Goal: Browse casually: Explore the website without a specific task or goal

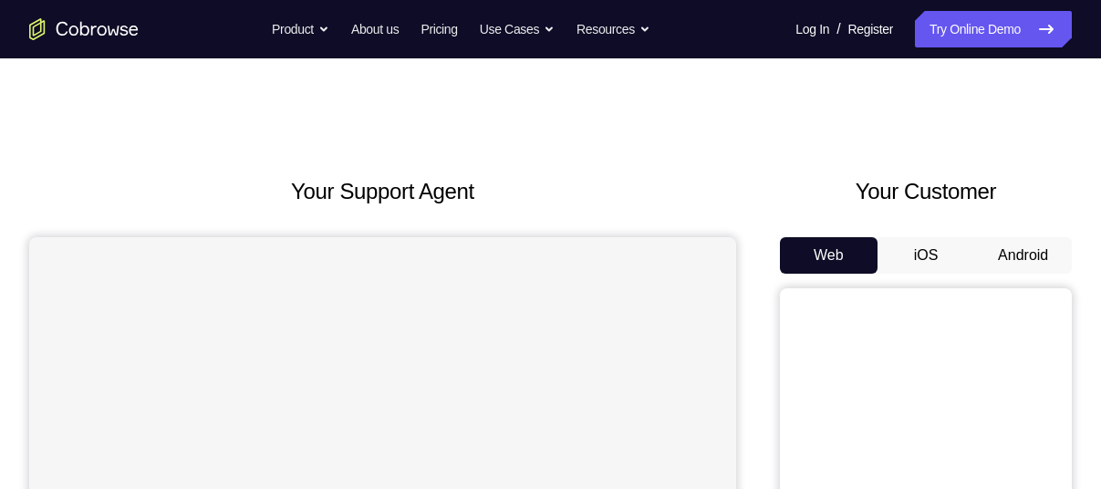
scroll to position [81, 0]
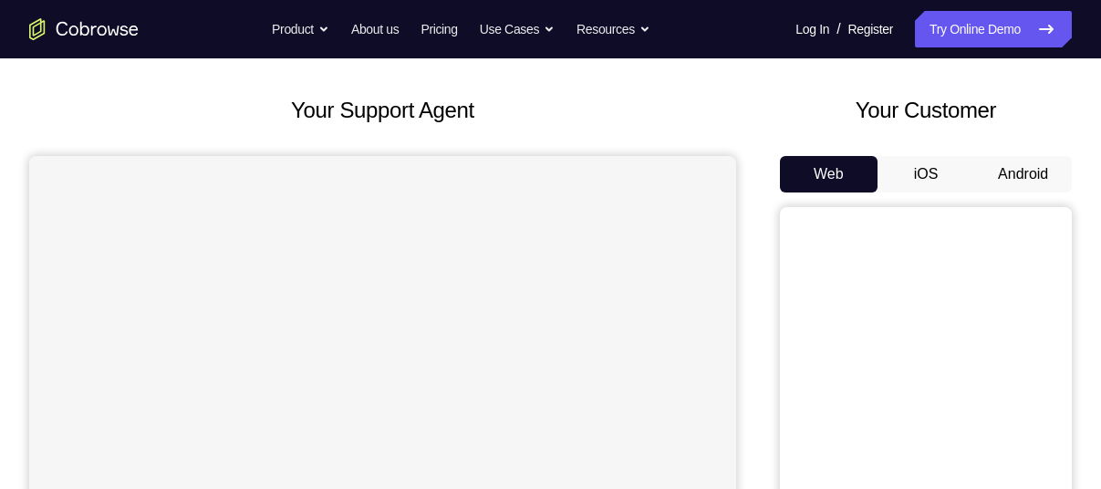
click at [1030, 171] on button "Android" at bounding box center [1023, 174] width 98 height 36
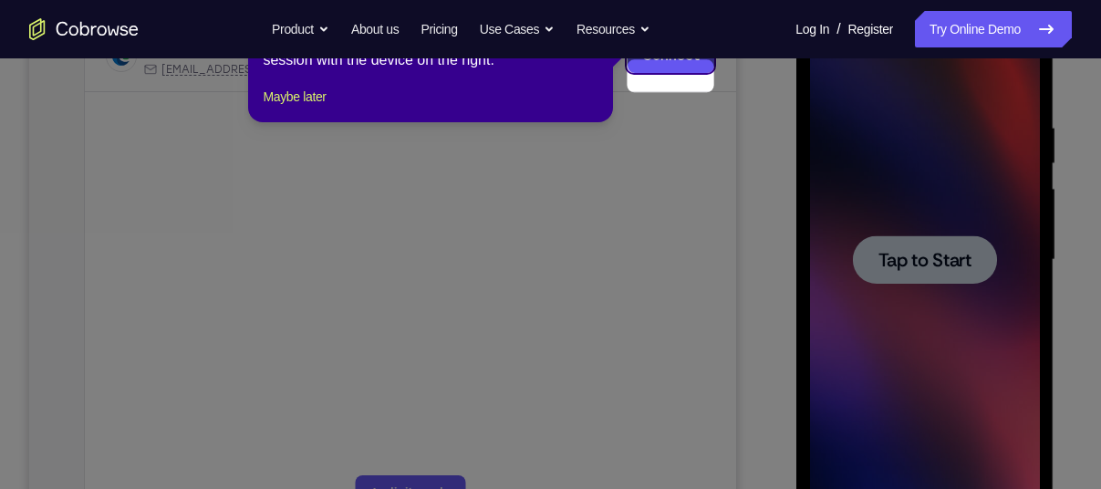
scroll to position [291, 0]
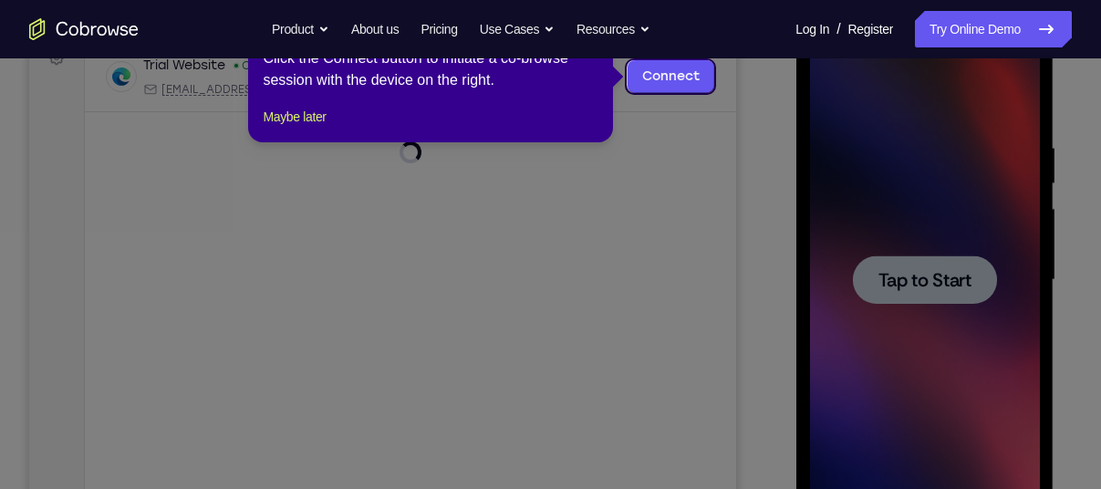
click at [809, 225] on icon at bounding box center [557, 244] width 1114 height 489
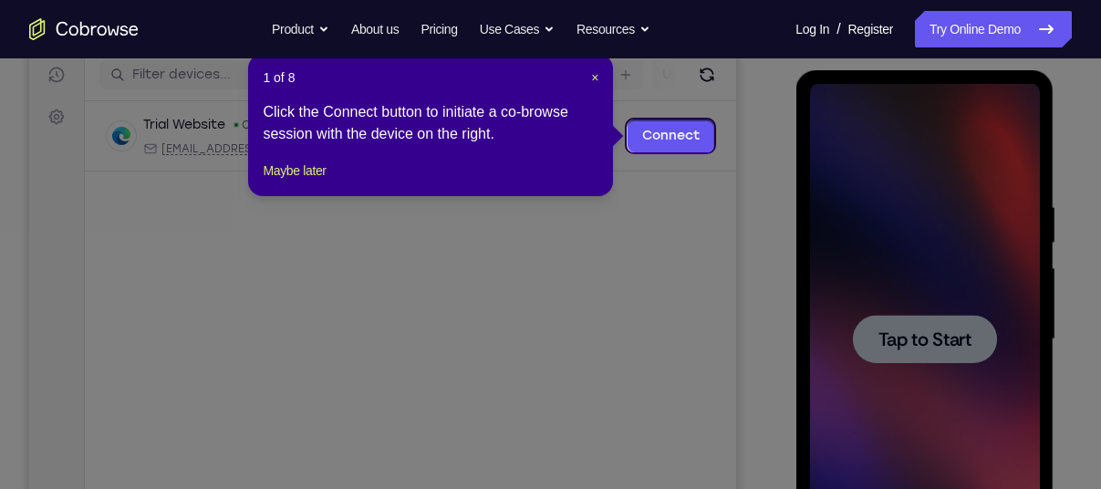
scroll to position [227, 0]
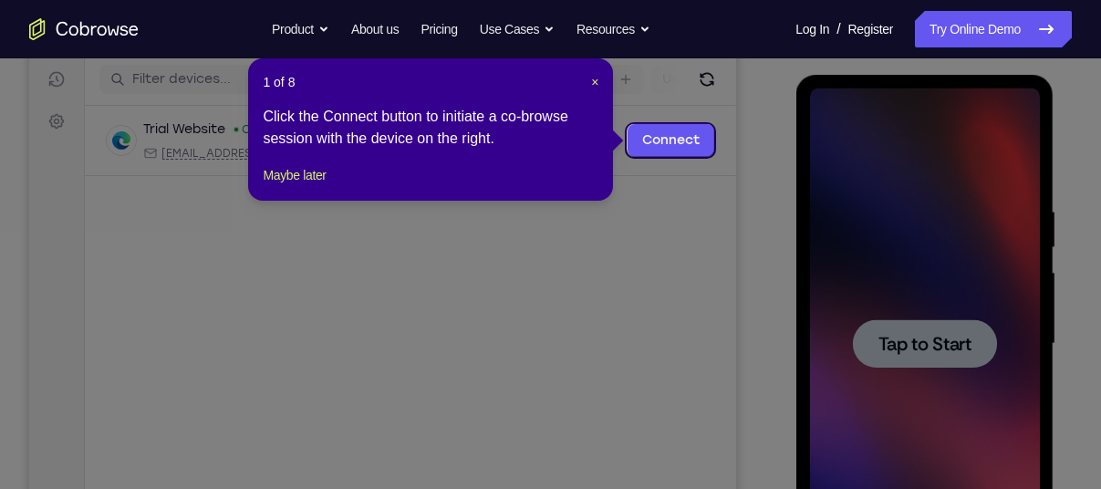
click at [586, 74] on header "1 of 8 ×" at bounding box center [431, 82] width 336 height 18
click at [593, 79] on span "×" at bounding box center [594, 82] width 7 height 15
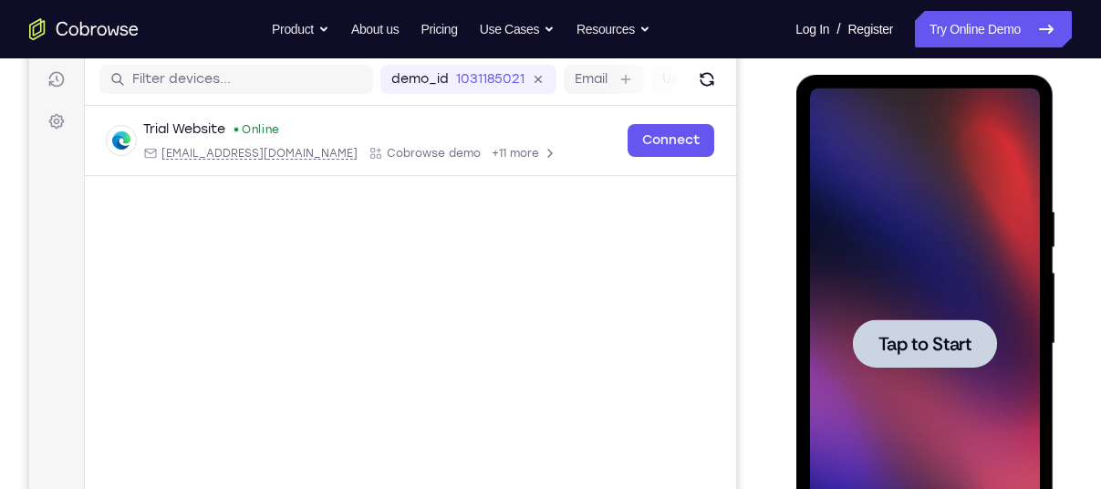
click at [901, 343] on span "Tap to Start" at bounding box center [923, 344] width 93 height 18
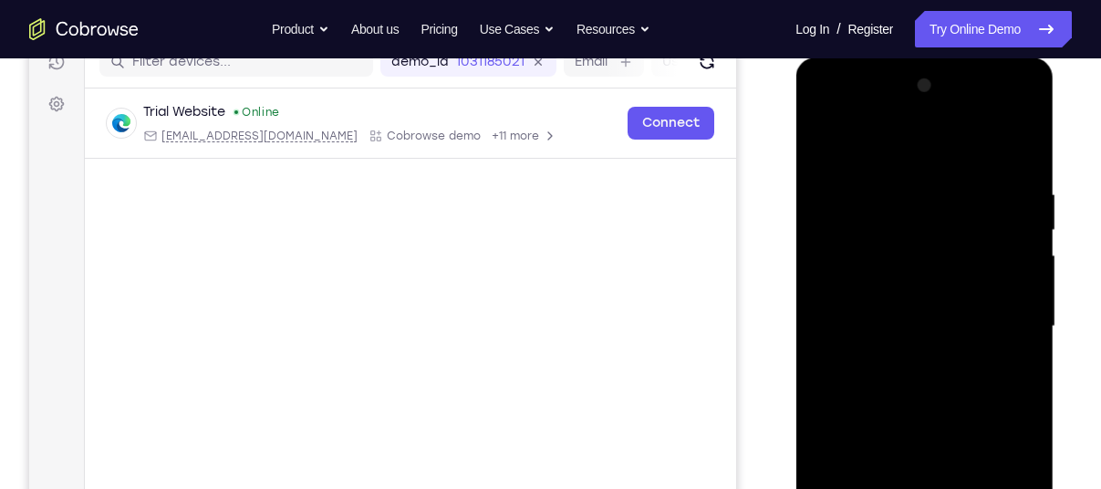
scroll to position [373, 0]
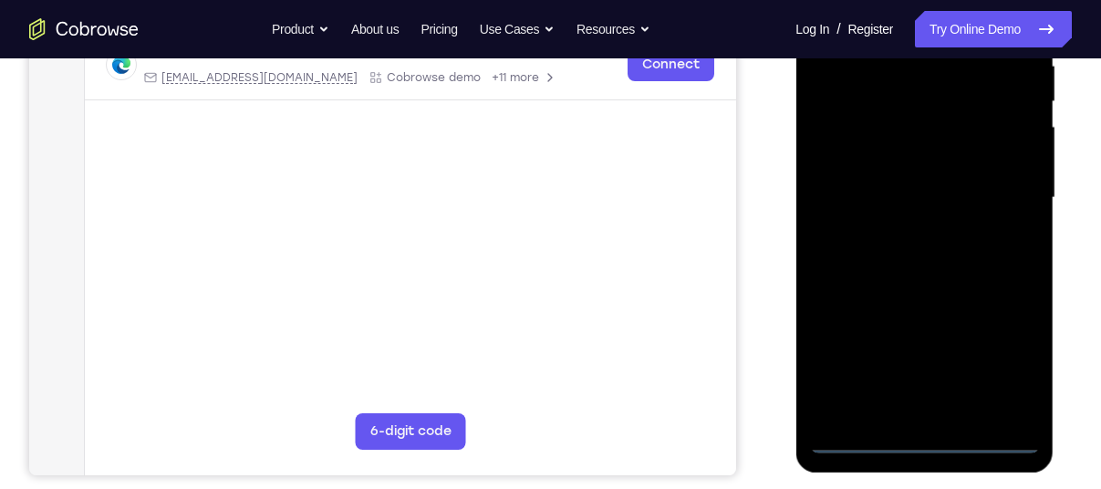
click at [919, 443] on div at bounding box center [924, 198] width 230 height 511
click at [1003, 359] on div at bounding box center [924, 198] width 230 height 511
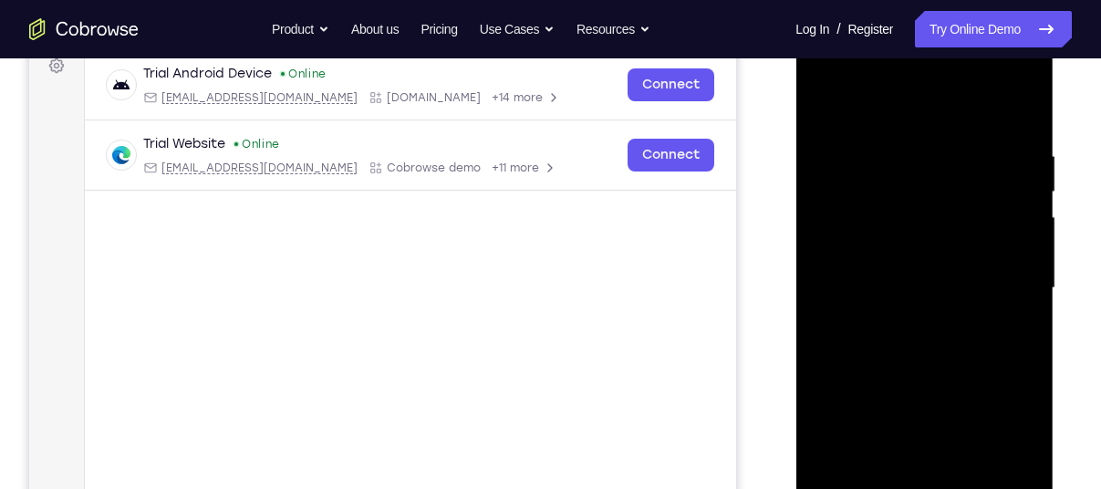
scroll to position [284, 0]
click at [904, 101] on div at bounding box center [924, 286] width 230 height 511
click at [1007, 292] on div at bounding box center [924, 286] width 230 height 511
click at [902, 320] on div at bounding box center [924, 286] width 230 height 511
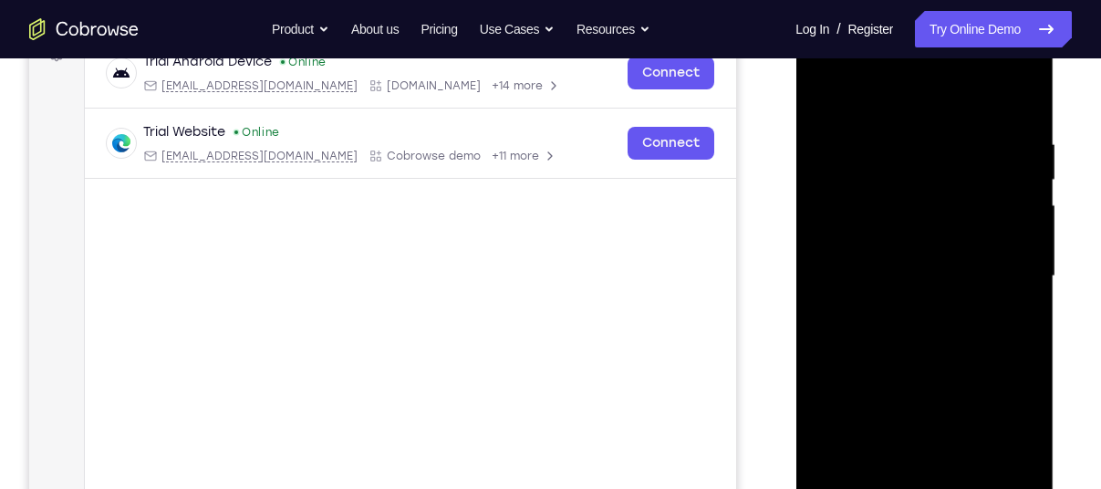
scroll to position [294, 0]
click at [842, 246] on div at bounding box center [924, 277] width 230 height 511
click at [890, 297] on div at bounding box center [924, 277] width 230 height 511
click at [872, 278] on div at bounding box center [924, 277] width 230 height 511
click at [915, 331] on div at bounding box center [924, 277] width 230 height 511
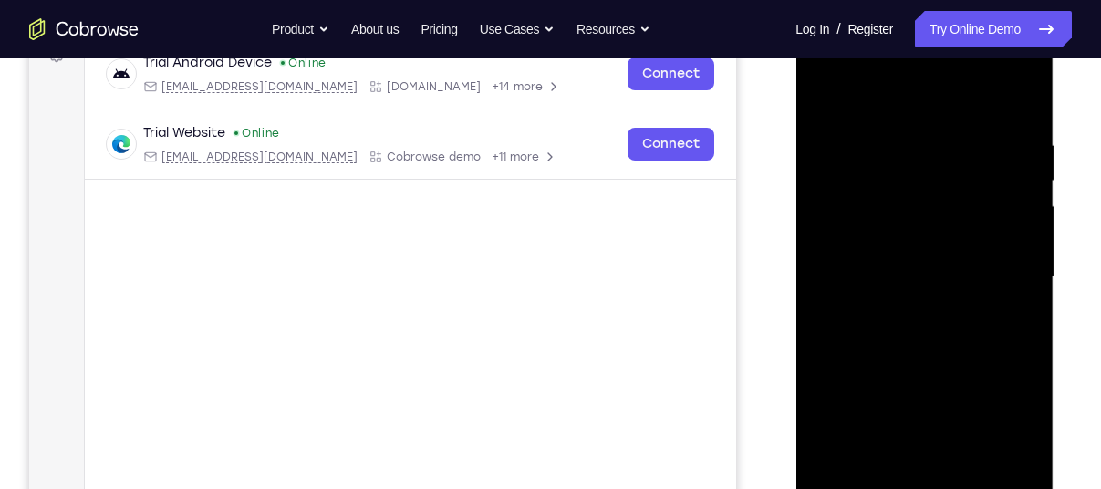
click at [906, 328] on div at bounding box center [924, 277] width 230 height 511
click at [904, 331] on div at bounding box center [924, 277] width 230 height 511
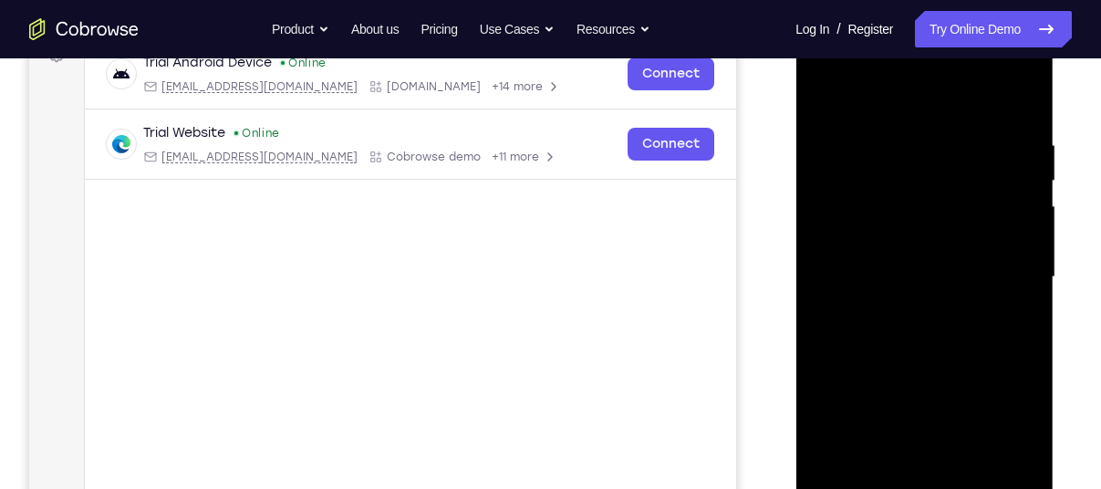
click at [904, 331] on div at bounding box center [924, 277] width 230 height 511
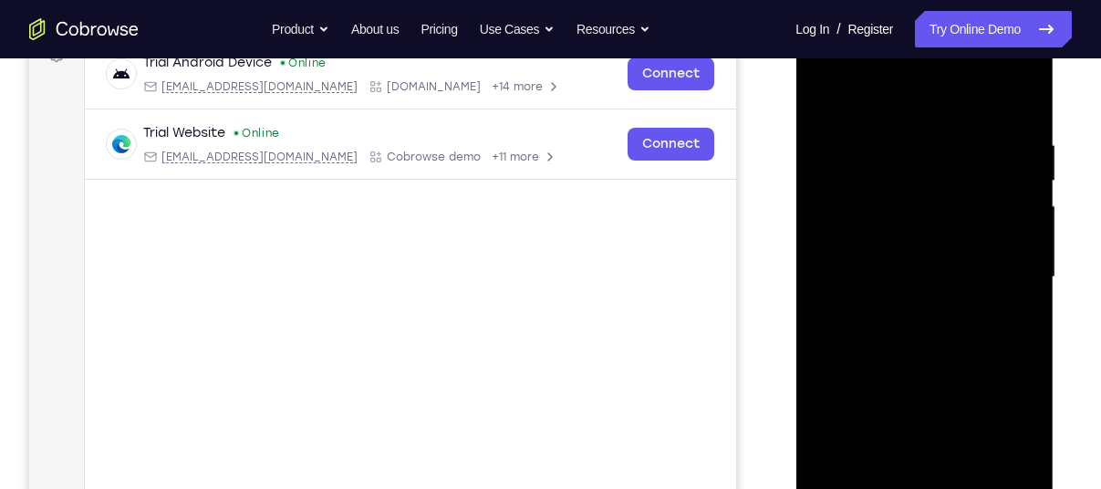
click at [904, 331] on div at bounding box center [924, 277] width 230 height 511
click at [966, 321] on div at bounding box center [924, 277] width 230 height 511
click at [1015, 300] on div at bounding box center [924, 277] width 230 height 511
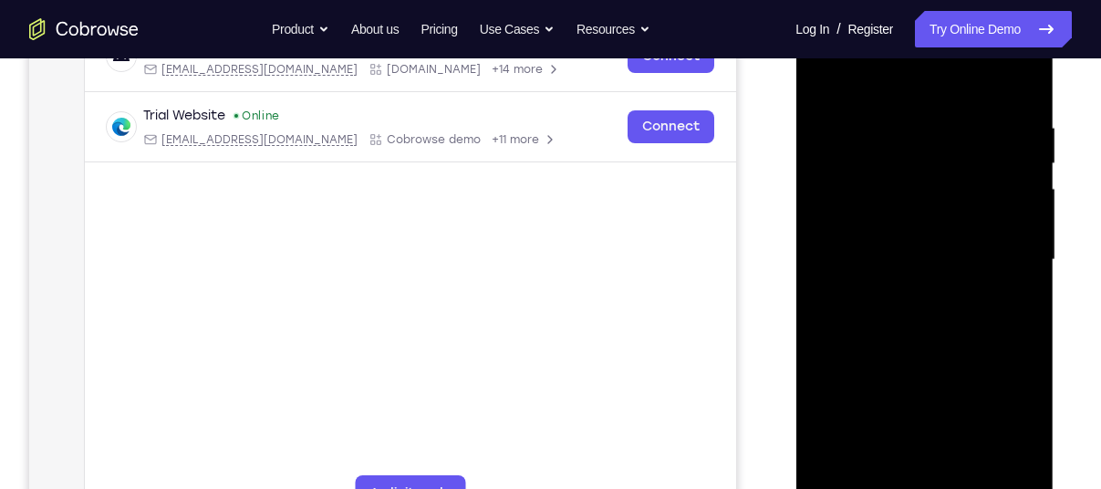
scroll to position [314, 0]
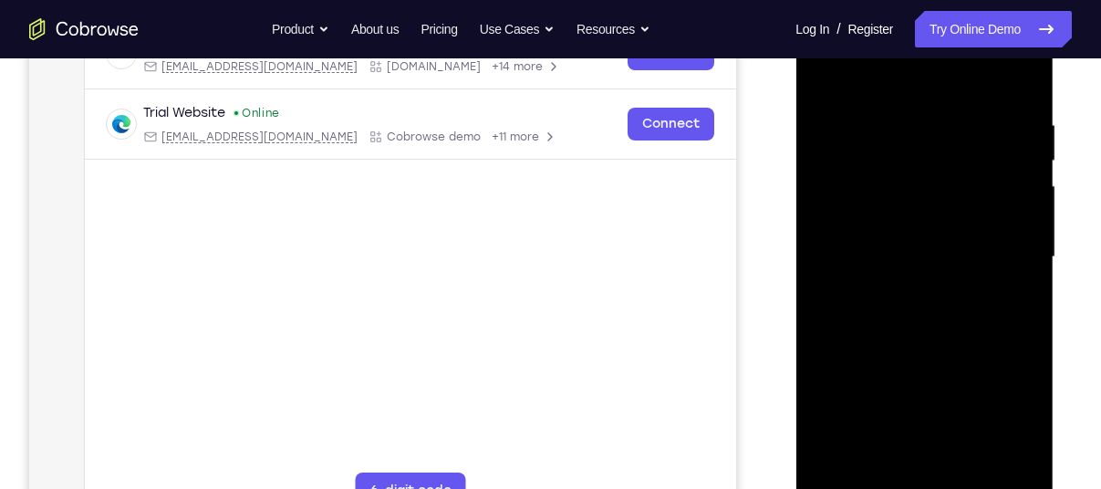
click at [1012, 284] on div at bounding box center [924, 257] width 230 height 511
click at [1015, 276] on div at bounding box center [924, 257] width 230 height 511
click at [881, 254] on div at bounding box center [924, 257] width 230 height 511
click at [884, 324] on div at bounding box center [924, 257] width 230 height 511
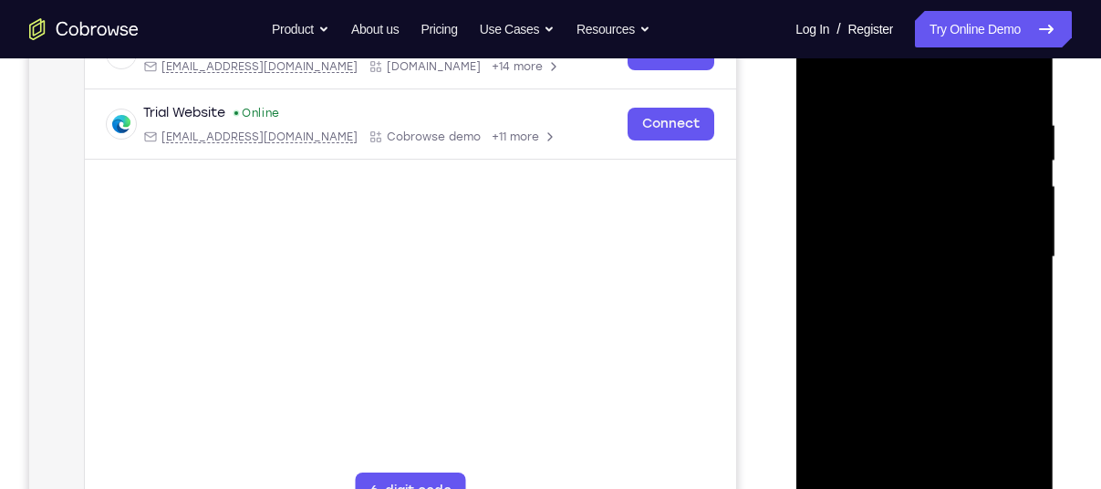
click at [884, 324] on div at bounding box center [924, 257] width 230 height 511
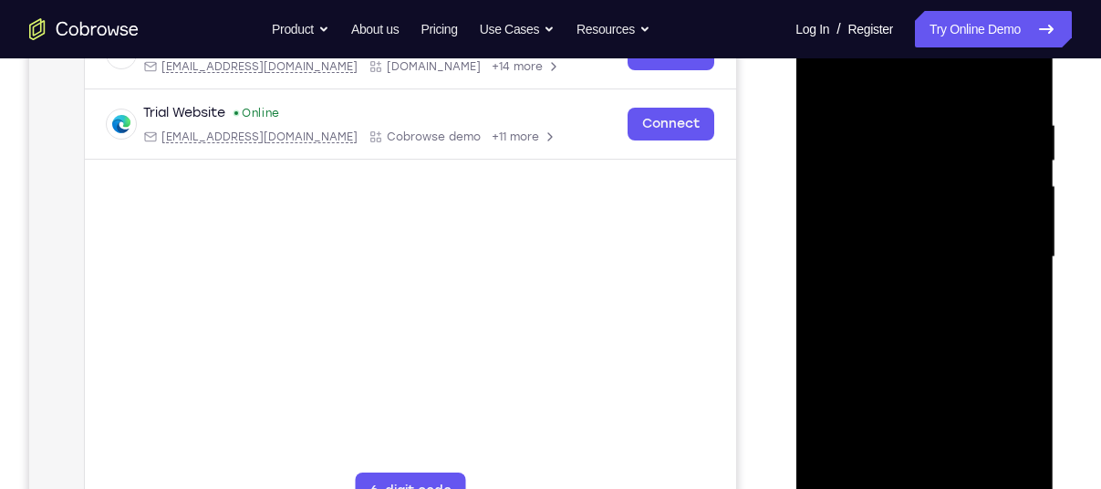
click at [884, 324] on div at bounding box center [924, 257] width 230 height 511
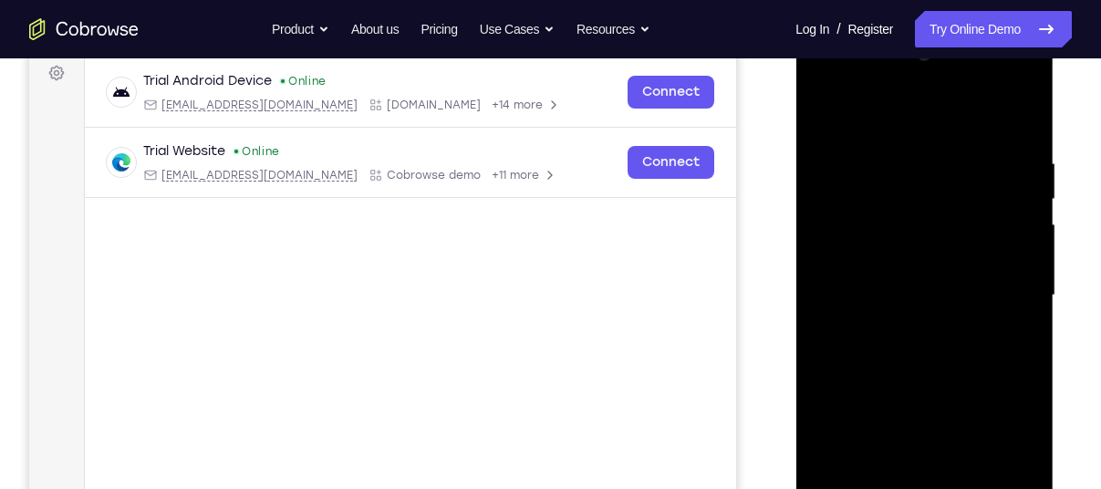
scroll to position [277, 0]
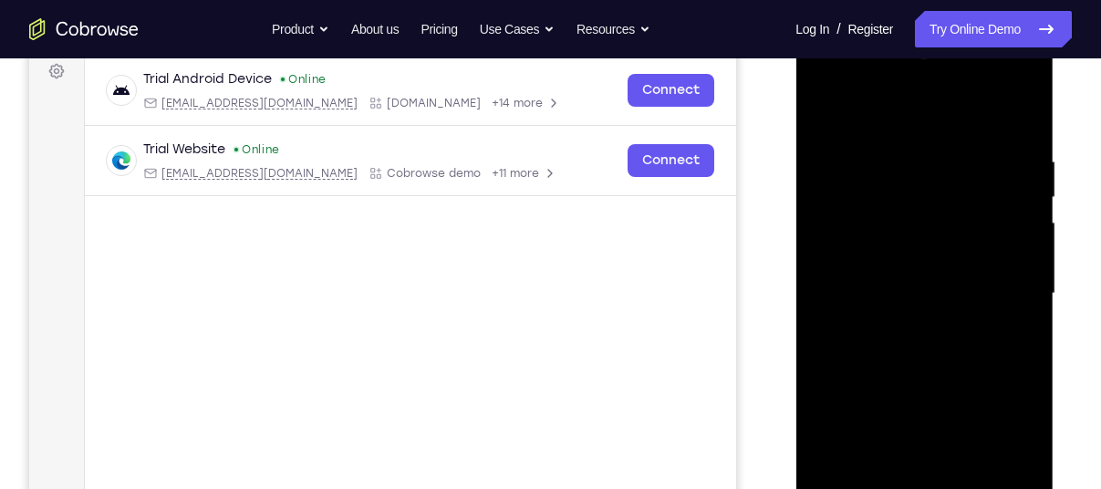
click at [934, 336] on div at bounding box center [924, 293] width 230 height 511
click at [1018, 313] on div at bounding box center [924, 293] width 230 height 511
click at [1016, 256] on div at bounding box center [924, 293] width 230 height 511
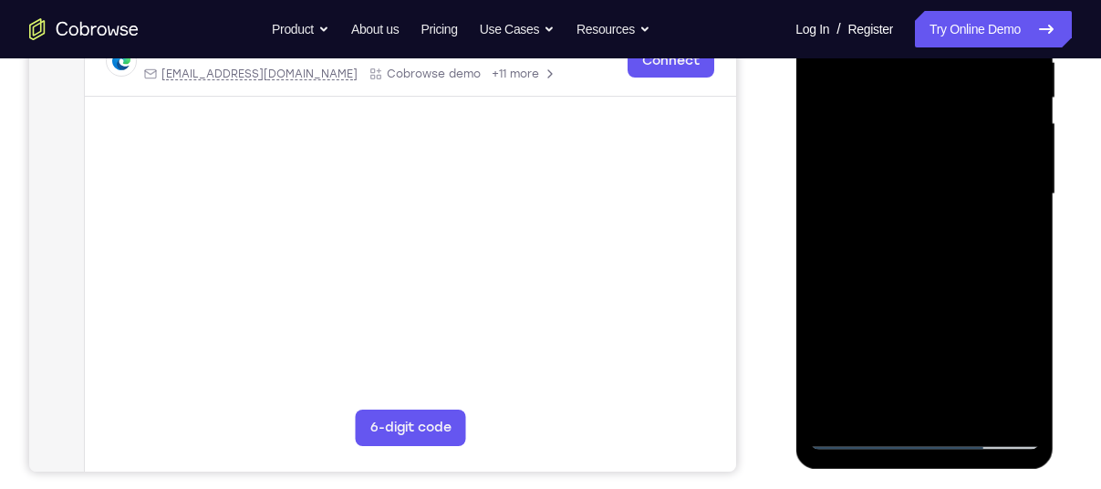
scroll to position [374, 0]
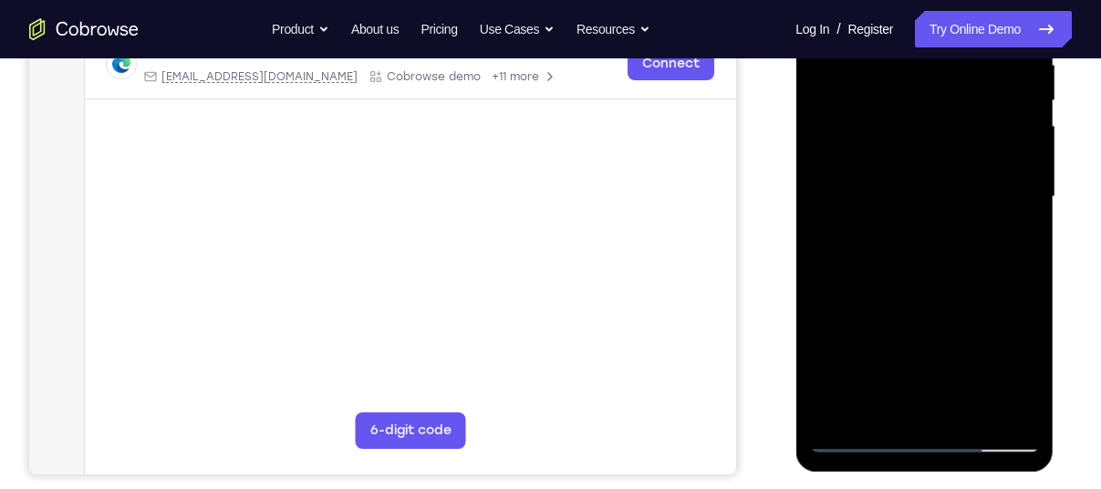
click at [1007, 194] on div at bounding box center [924, 197] width 230 height 511
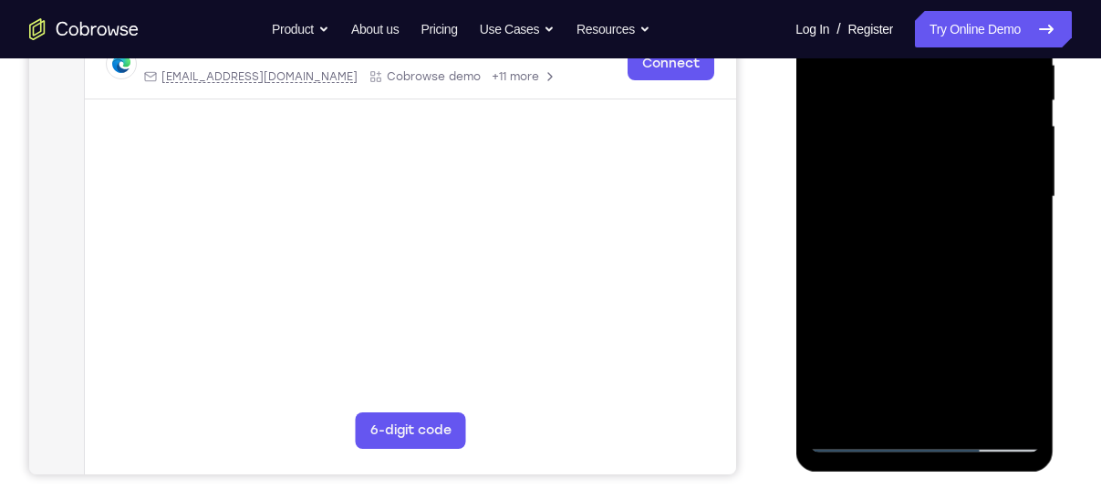
click at [920, 256] on div at bounding box center [924, 197] width 230 height 511
click at [920, 254] on div at bounding box center [924, 197] width 230 height 511
click at [924, 284] on div at bounding box center [924, 197] width 230 height 511
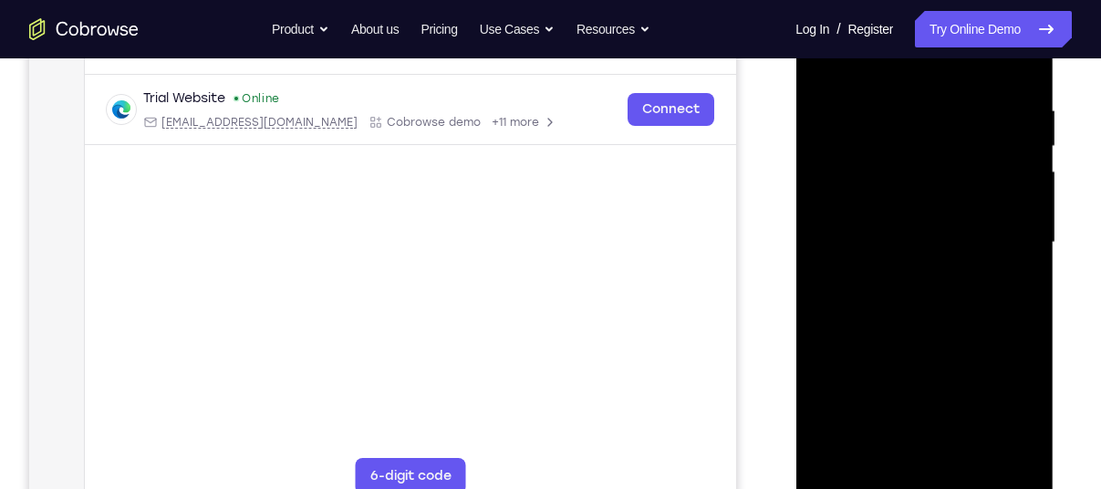
scroll to position [326, 0]
click at [912, 230] on div at bounding box center [924, 245] width 230 height 511
click at [877, 248] on div at bounding box center [924, 245] width 230 height 511
click at [851, 288] on div at bounding box center [924, 245] width 230 height 511
click at [862, 271] on div at bounding box center [924, 245] width 230 height 511
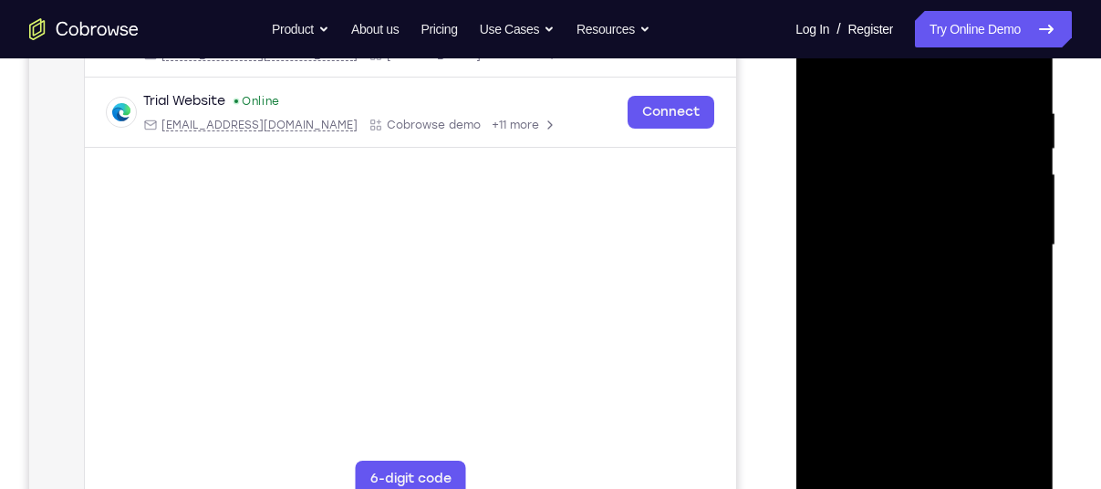
scroll to position [305, 0]
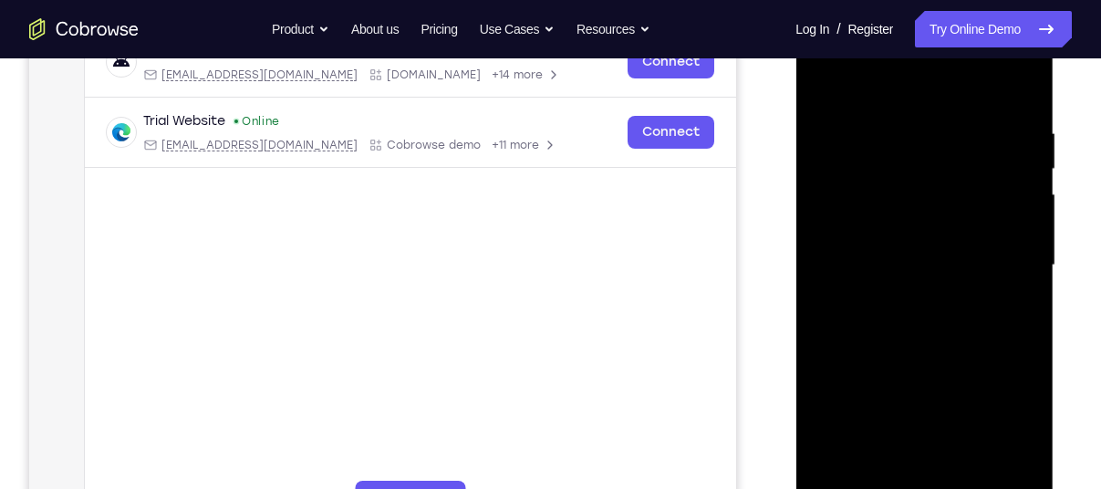
click at [898, 274] on div at bounding box center [924, 265] width 230 height 511
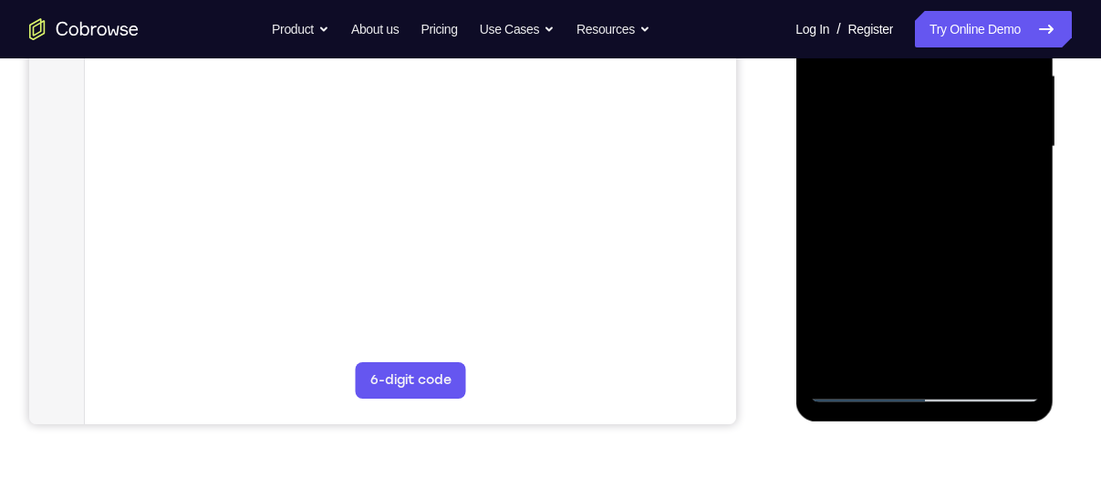
scroll to position [430, 0]
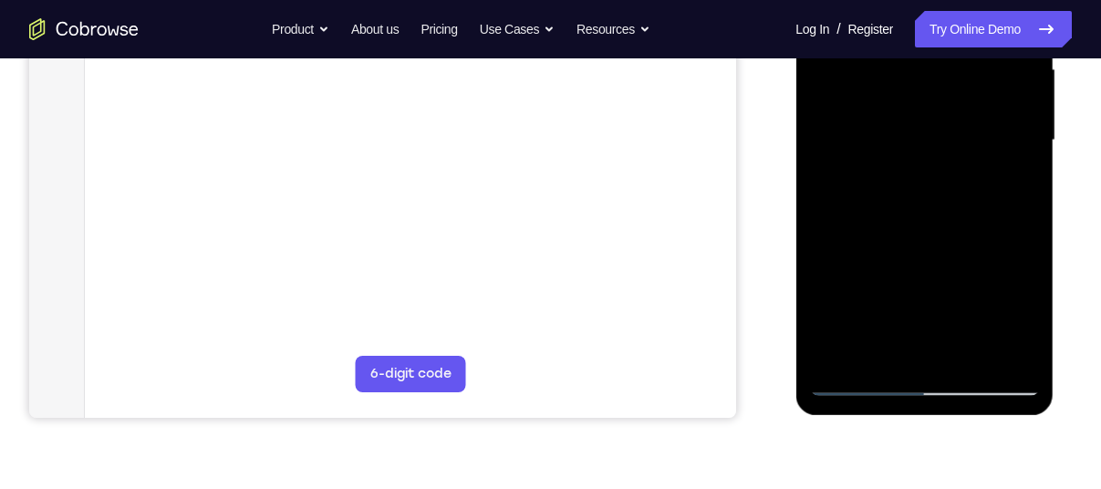
click at [998, 341] on div at bounding box center [924, 140] width 230 height 511
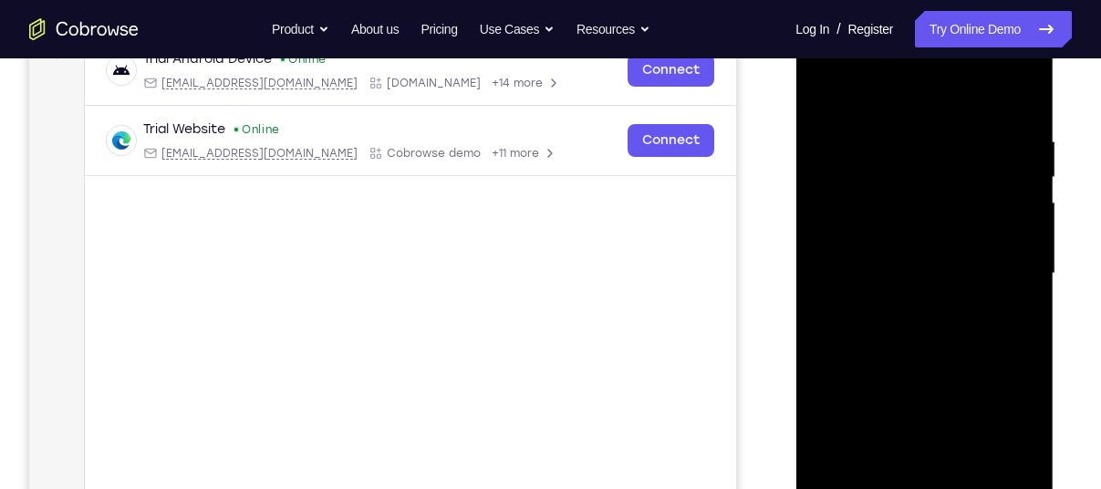
scroll to position [295, 0]
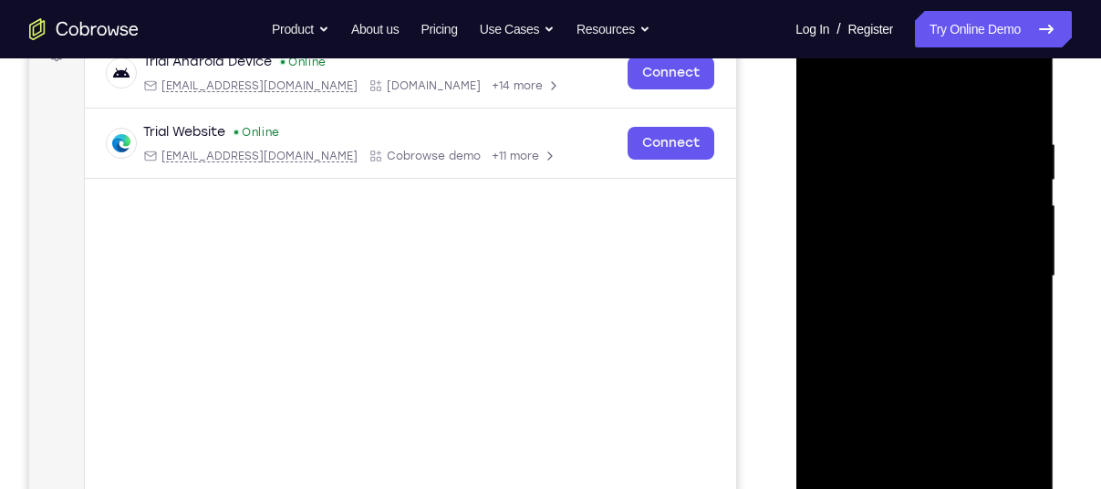
click at [934, 116] on div at bounding box center [924, 276] width 230 height 511
click at [917, 358] on div at bounding box center [924, 276] width 230 height 511
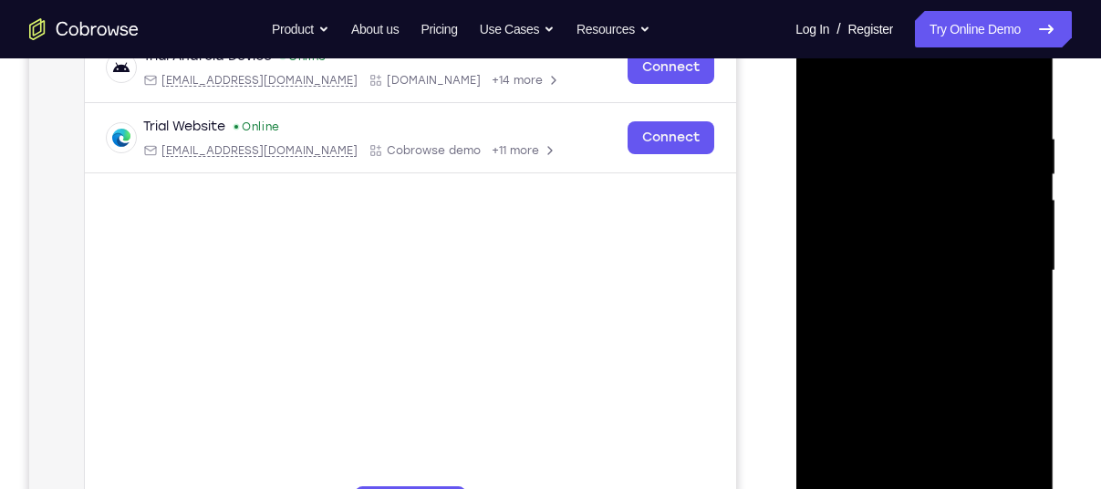
scroll to position [302, 0]
click at [926, 213] on div at bounding box center [924, 269] width 230 height 511
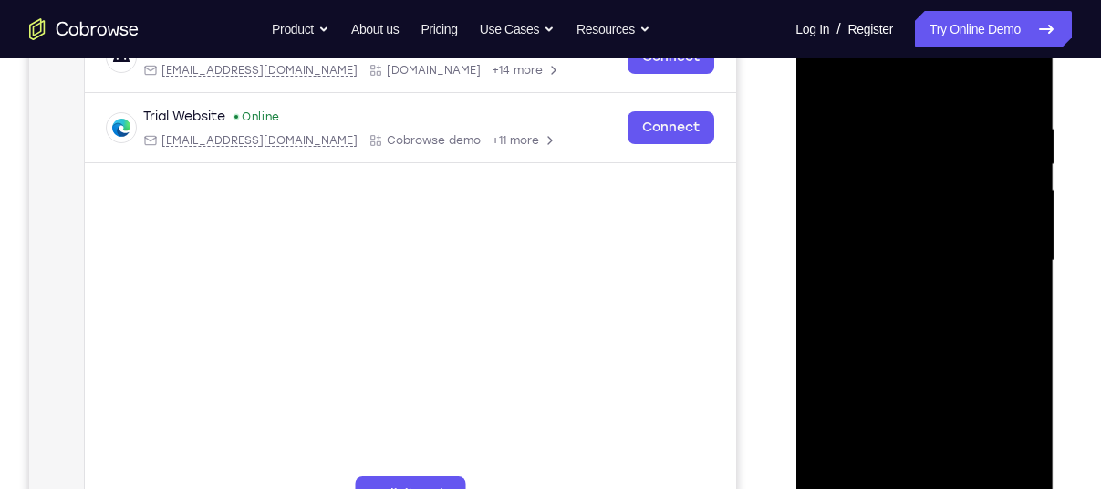
scroll to position [367, 0]
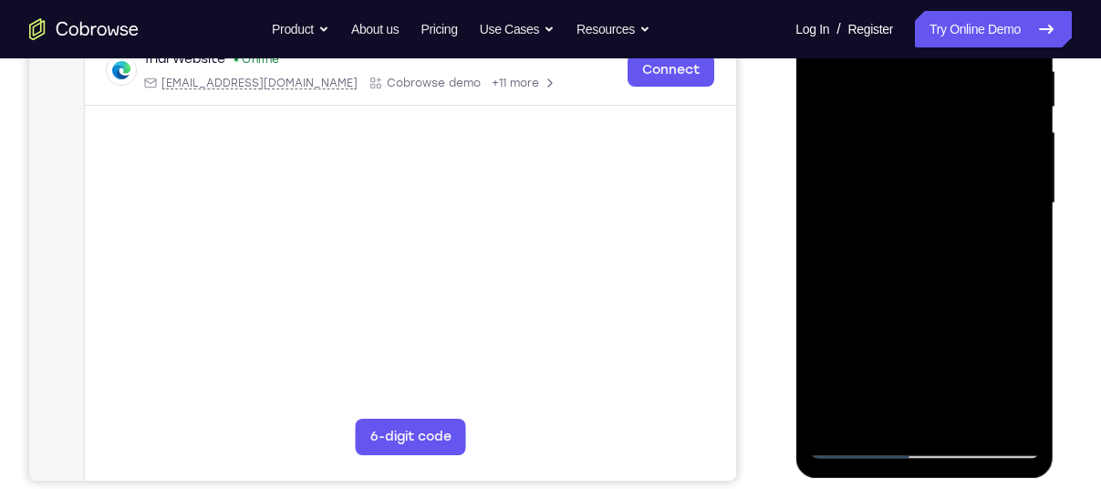
click at [901, 126] on div at bounding box center [924, 203] width 230 height 511
click at [880, 109] on div at bounding box center [924, 203] width 230 height 511
click at [880, 112] on div at bounding box center [924, 203] width 230 height 511
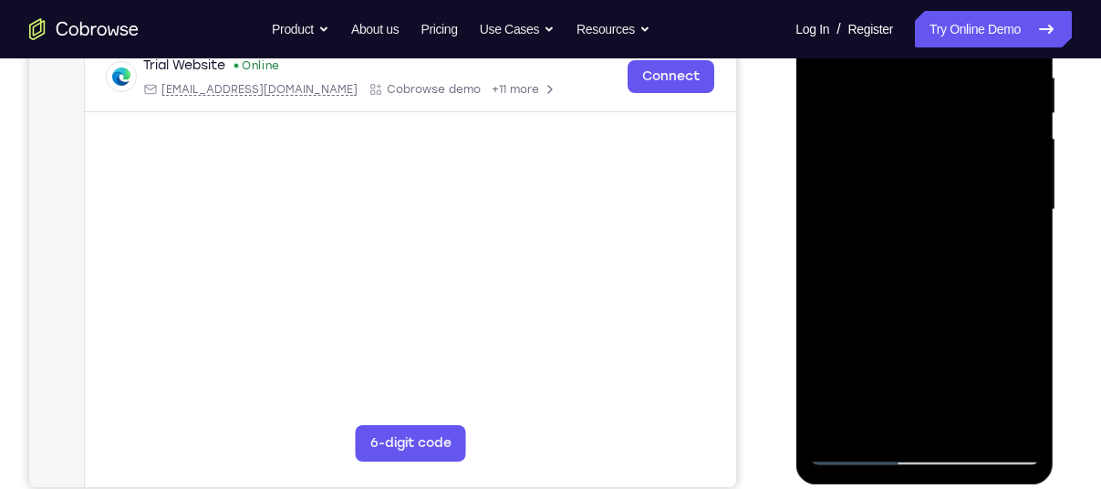
scroll to position [362, 0]
click at [911, 290] on div at bounding box center [924, 208] width 230 height 511
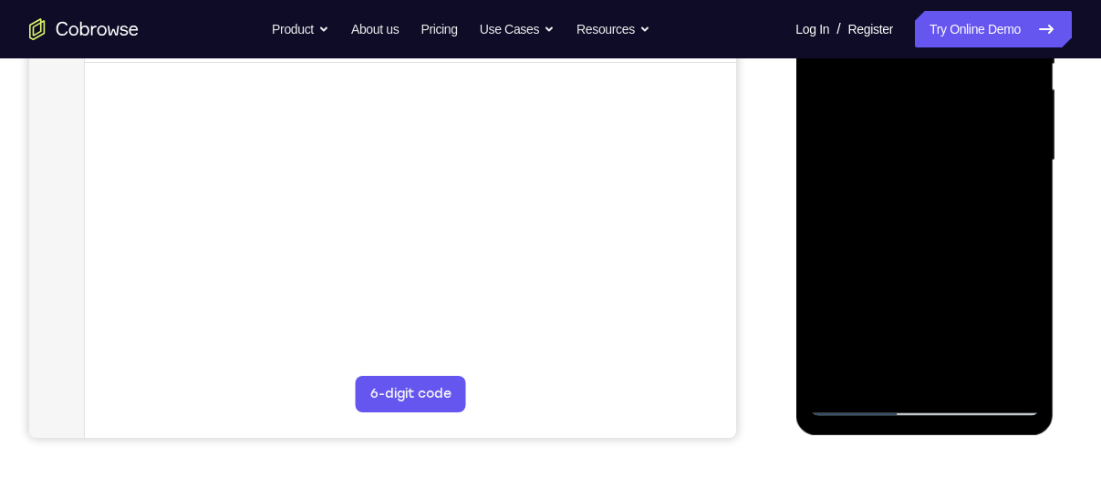
scroll to position [411, 0]
click at [1028, 238] on div at bounding box center [924, 159] width 230 height 511
click at [1027, 240] on div at bounding box center [924, 159] width 230 height 511
drag, startPoint x: 963, startPoint y: 264, endPoint x: 967, endPoint y: 149, distance: 115.9
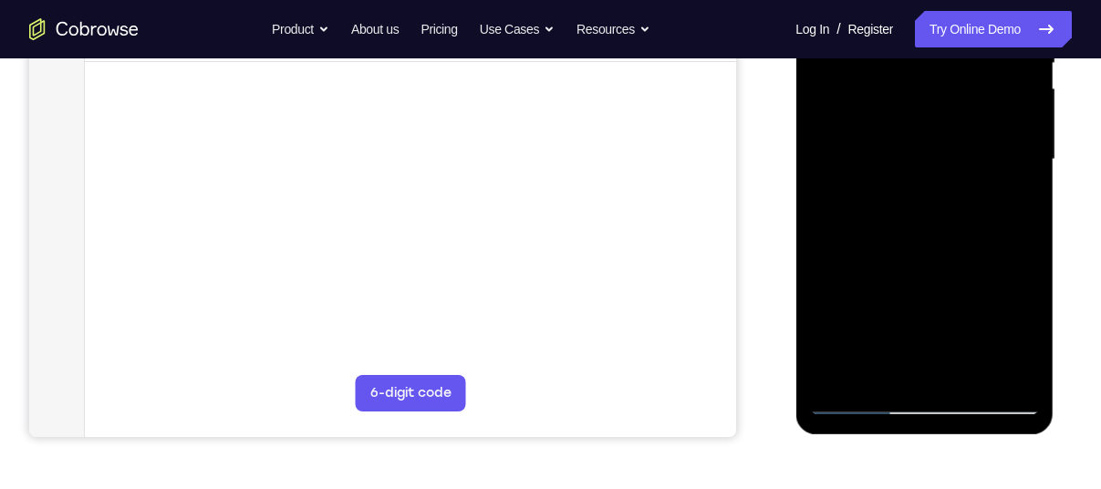
click at [967, 149] on div at bounding box center [924, 159] width 230 height 511
drag, startPoint x: 933, startPoint y: 267, endPoint x: 944, endPoint y: 146, distance: 121.8
click at [944, 146] on div at bounding box center [924, 159] width 230 height 511
drag, startPoint x: 972, startPoint y: 310, endPoint x: 956, endPoint y: 127, distance: 184.0
click at [956, 127] on div at bounding box center [924, 159] width 230 height 511
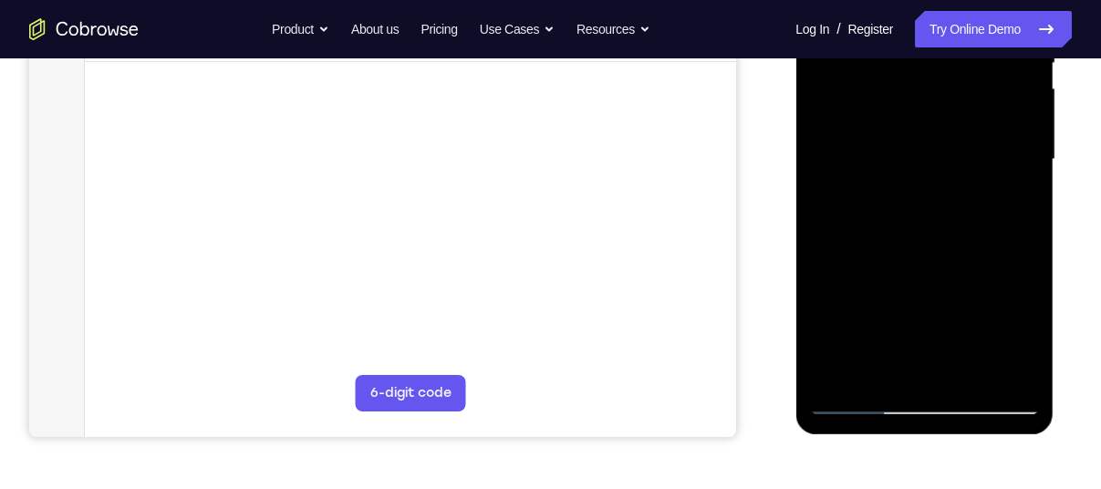
drag, startPoint x: 964, startPoint y: 261, endPoint x: 964, endPoint y: 226, distance: 34.6
click at [964, 226] on div at bounding box center [924, 159] width 230 height 511
click at [1027, 209] on div at bounding box center [924, 159] width 230 height 511
click at [1025, 203] on div at bounding box center [924, 159] width 230 height 511
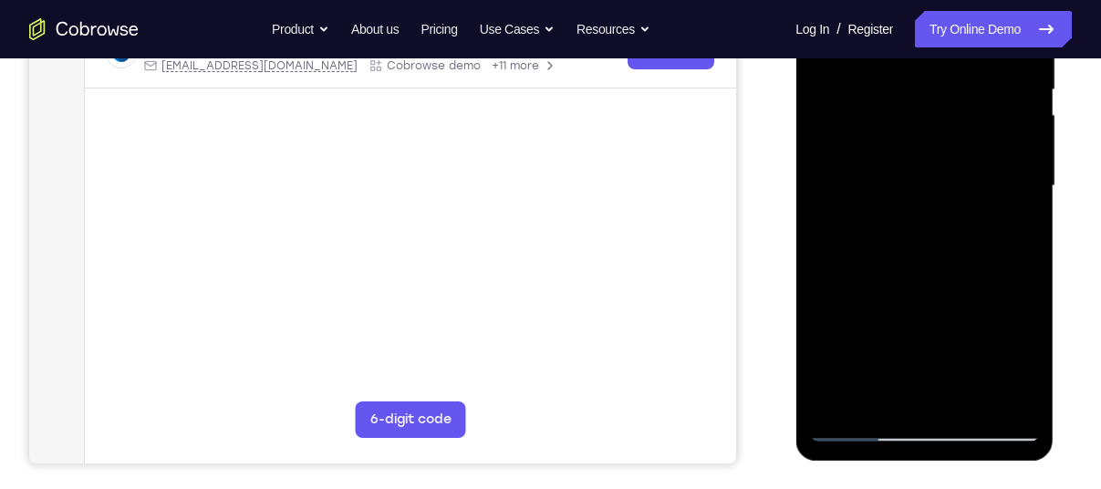
scroll to position [386, 0]
click at [1034, 233] on div at bounding box center [924, 185] width 230 height 511
click at [1029, 233] on div at bounding box center [924, 185] width 230 height 511
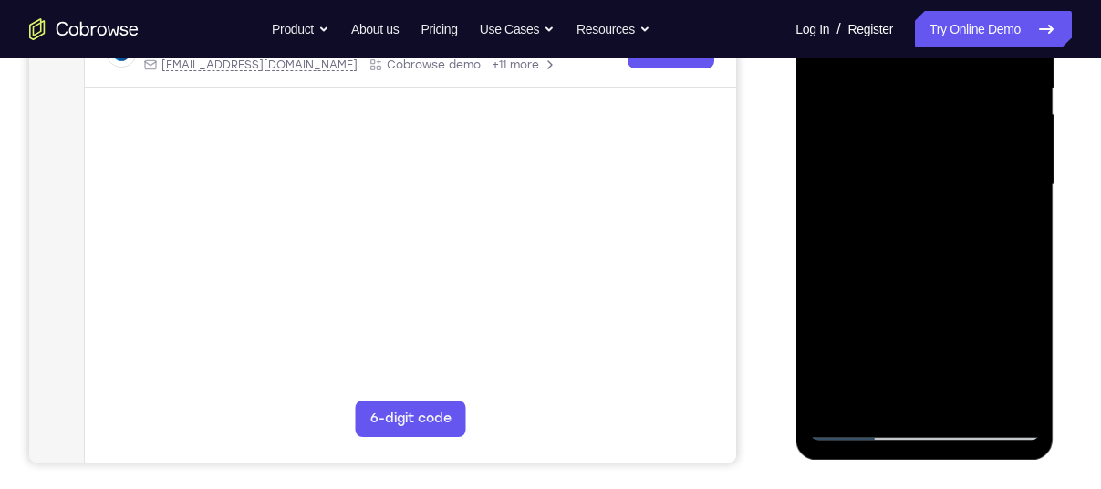
click at [1029, 233] on div at bounding box center [924, 185] width 230 height 511
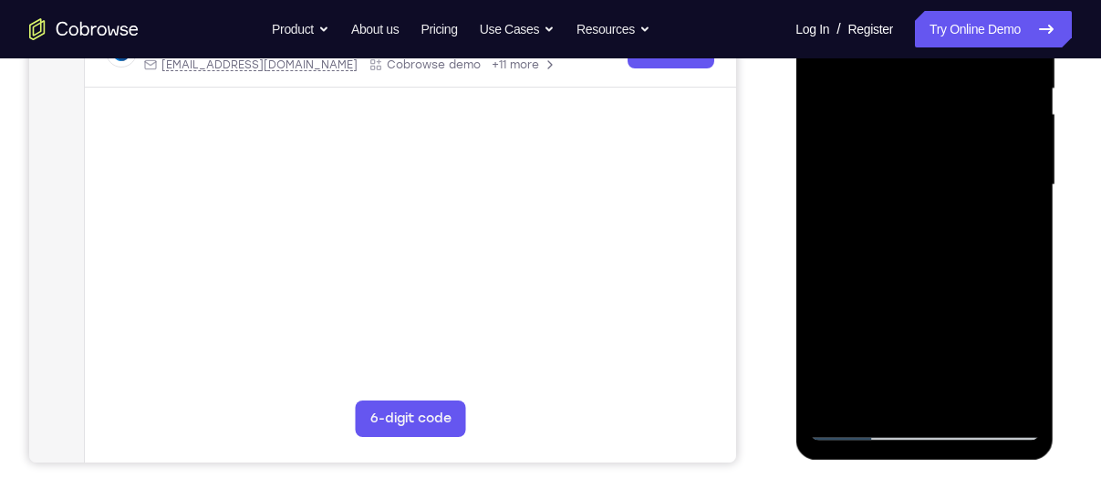
click at [1029, 233] on div at bounding box center [924, 185] width 230 height 511
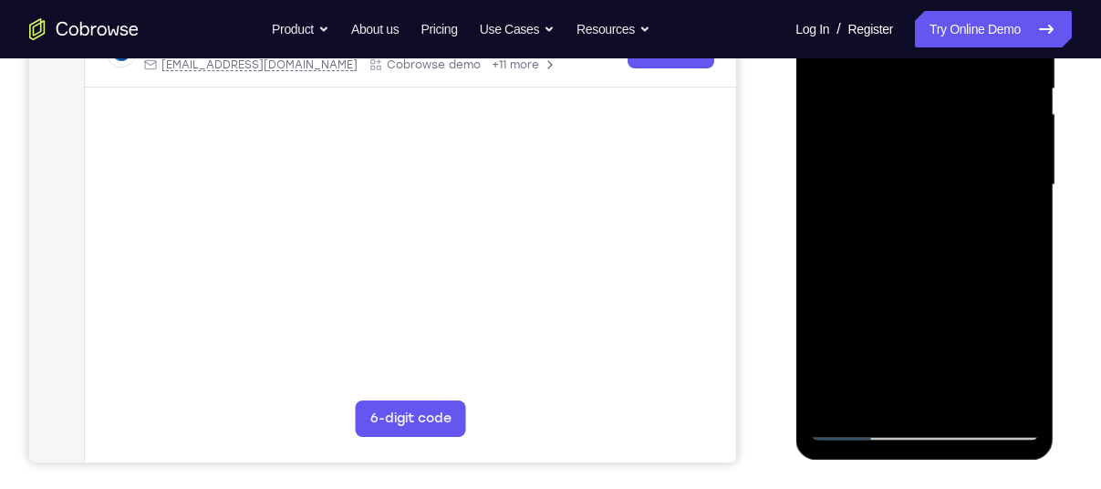
click at [1029, 233] on div at bounding box center [924, 185] width 230 height 511
drag, startPoint x: 967, startPoint y: 265, endPoint x: 953, endPoint y: 164, distance: 102.3
click at [953, 164] on div at bounding box center [924, 185] width 230 height 511
drag, startPoint x: 945, startPoint y: 293, endPoint x: 936, endPoint y: 191, distance: 102.5
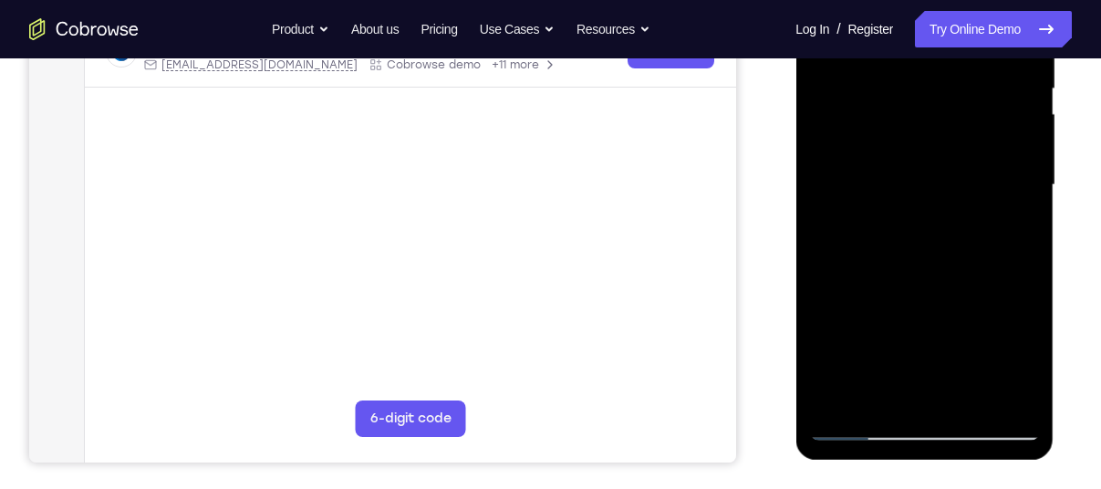
click at [936, 191] on div at bounding box center [924, 185] width 230 height 511
click at [821, 203] on div at bounding box center [924, 185] width 230 height 511
drag, startPoint x: 953, startPoint y: 264, endPoint x: 941, endPoint y: 105, distance: 160.0
click at [941, 105] on div at bounding box center [924, 185] width 230 height 511
drag, startPoint x: 957, startPoint y: 246, endPoint x: 936, endPoint y: 142, distance: 106.0
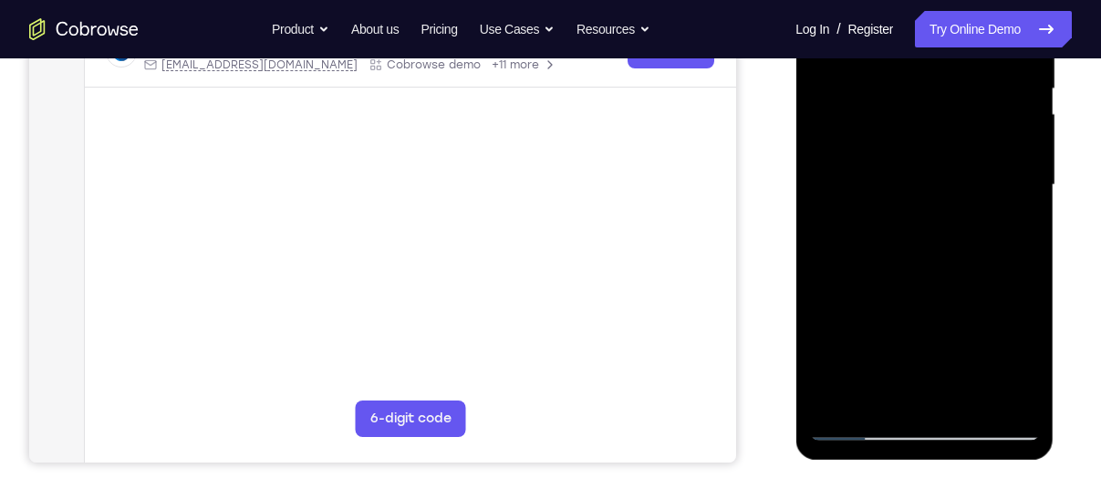
click at [936, 142] on div at bounding box center [924, 185] width 230 height 511
click at [1030, 196] on div at bounding box center [924, 185] width 230 height 511
drag, startPoint x: 942, startPoint y: 287, endPoint x: 934, endPoint y: 187, distance: 100.6
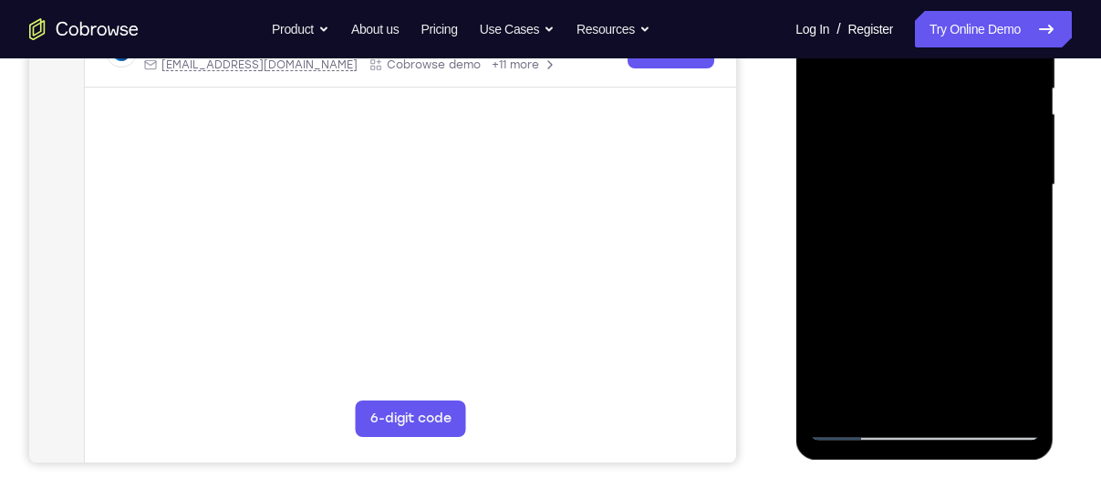
click at [934, 187] on div at bounding box center [924, 185] width 230 height 511
drag, startPoint x: 941, startPoint y: 250, endPoint x: 909, endPoint y: 89, distance: 163.6
click at [909, 89] on div at bounding box center [924, 185] width 230 height 511
drag, startPoint x: 950, startPoint y: 239, endPoint x: 936, endPoint y: 115, distance: 124.9
click at [936, 115] on div at bounding box center [924, 185] width 230 height 511
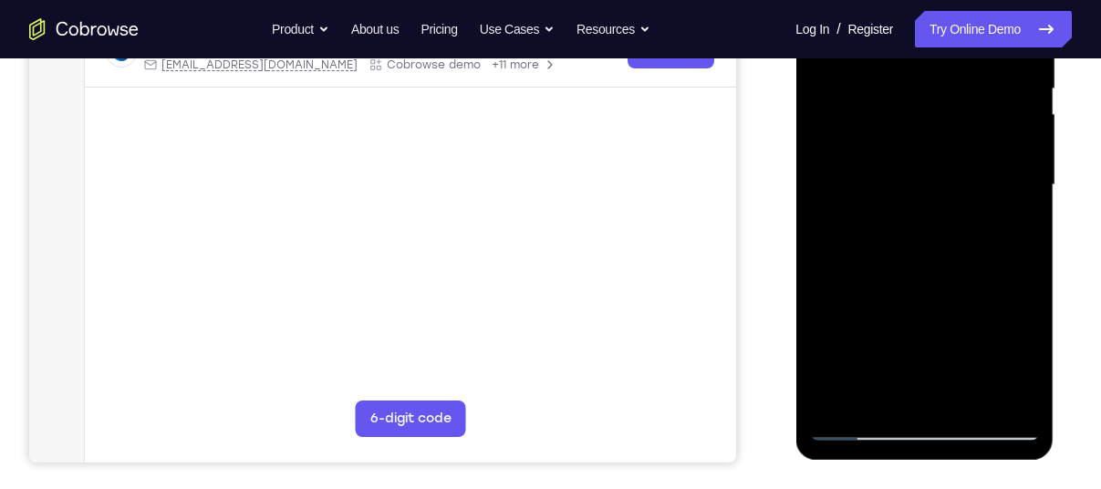
drag, startPoint x: 969, startPoint y: 300, endPoint x: 965, endPoint y: 182, distance: 117.7
click at [965, 182] on div at bounding box center [924, 185] width 230 height 511
click at [969, 393] on div at bounding box center [924, 185] width 230 height 511
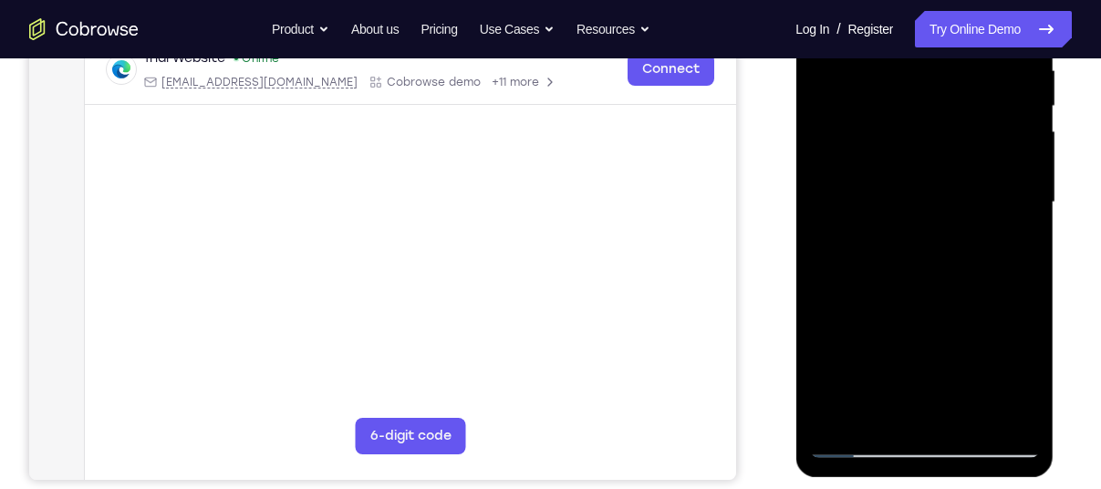
click at [932, 301] on div at bounding box center [924, 202] width 230 height 511
click at [1012, 145] on div at bounding box center [924, 202] width 230 height 511
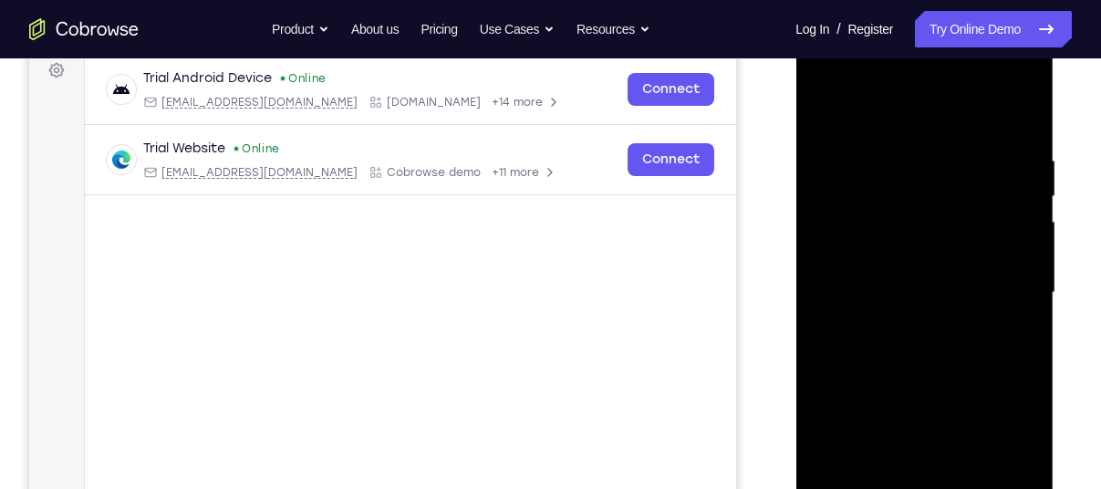
scroll to position [277, 0]
click at [828, 116] on div at bounding box center [924, 293] width 230 height 511
click at [824, 107] on div at bounding box center [924, 293] width 230 height 511
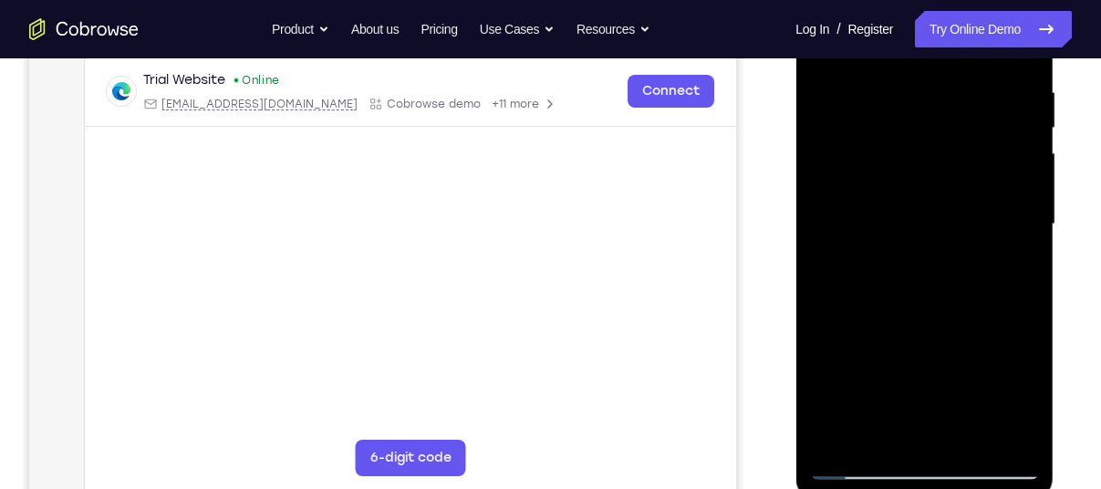
scroll to position [344, 0]
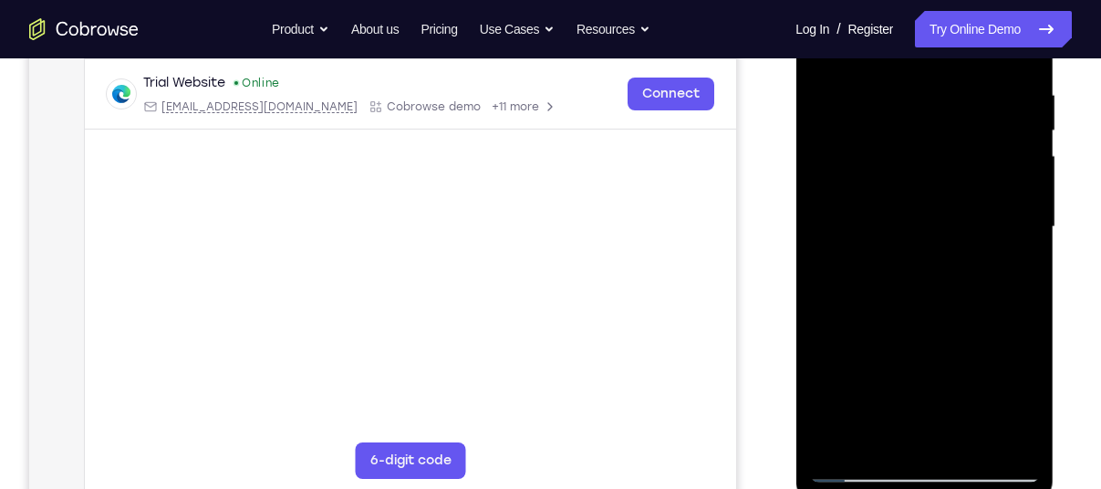
drag, startPoint x: 924, startPoint y: 211, endPoint x: 881, endPoint y: 349, distance: 145.1
click at [881, 349] on div at bounding box center [924, 227] width 230 height 511
click at [894, 68] on div at bounding box center [924, 227] width 230 height 511
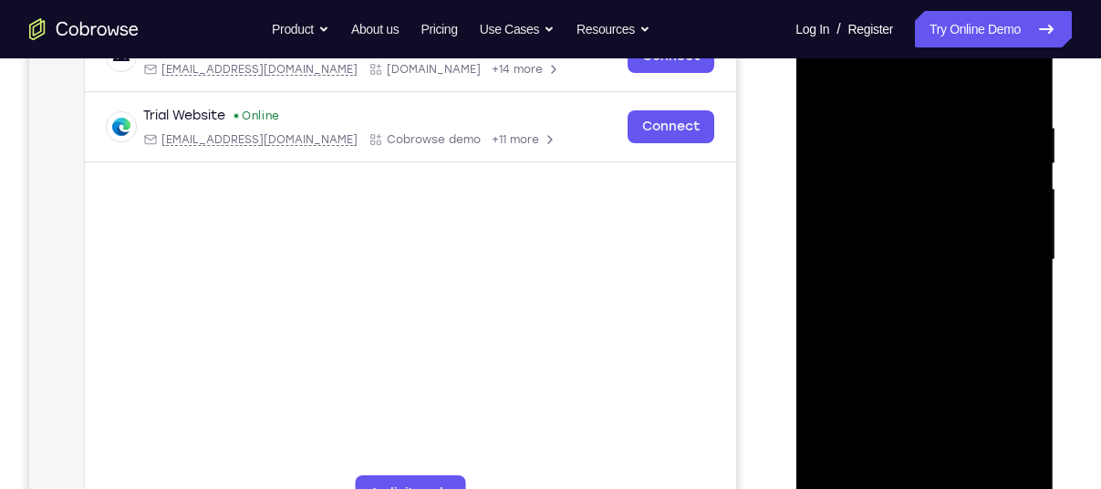
scroll to position [310, 0]
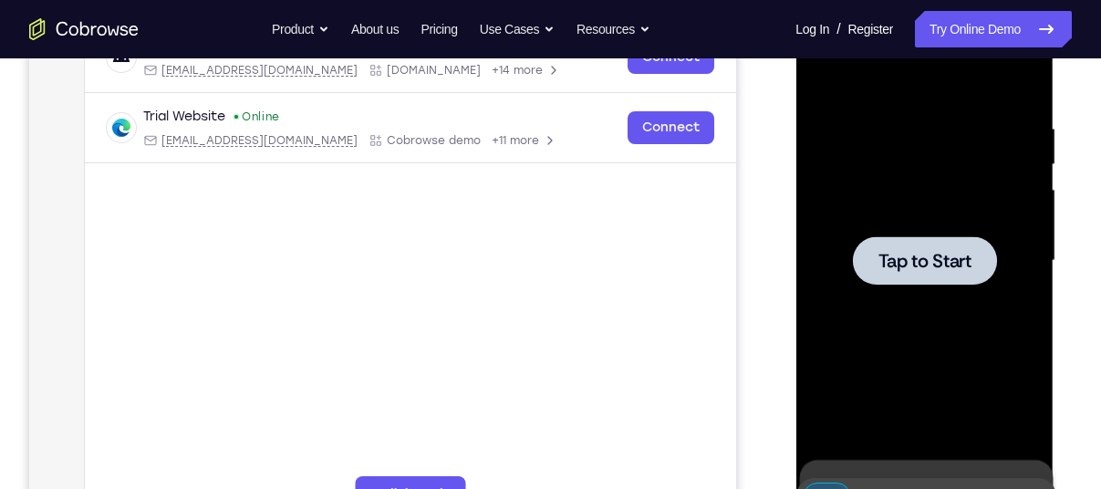
click at [881, 241] on div at bounding box center [924, 260] width 144 height 48
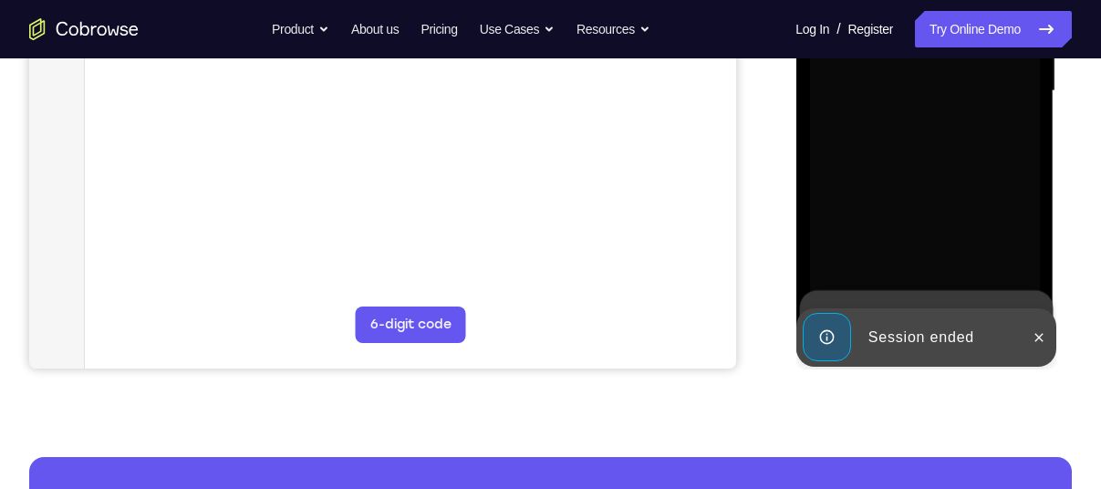
scroll to position [481, 0]
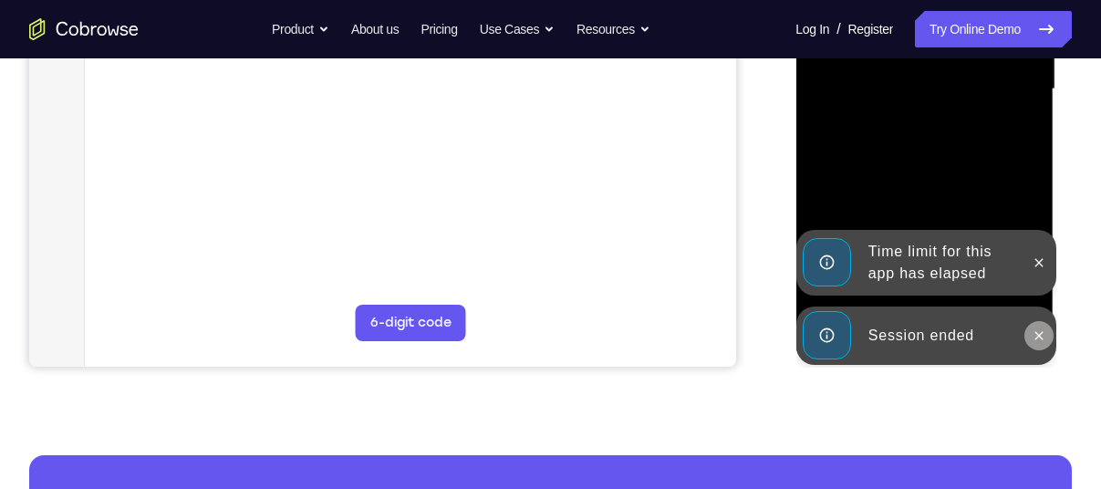
click at [1036, 333] on icon at bounding box center [1038, 335] width 8 height 8
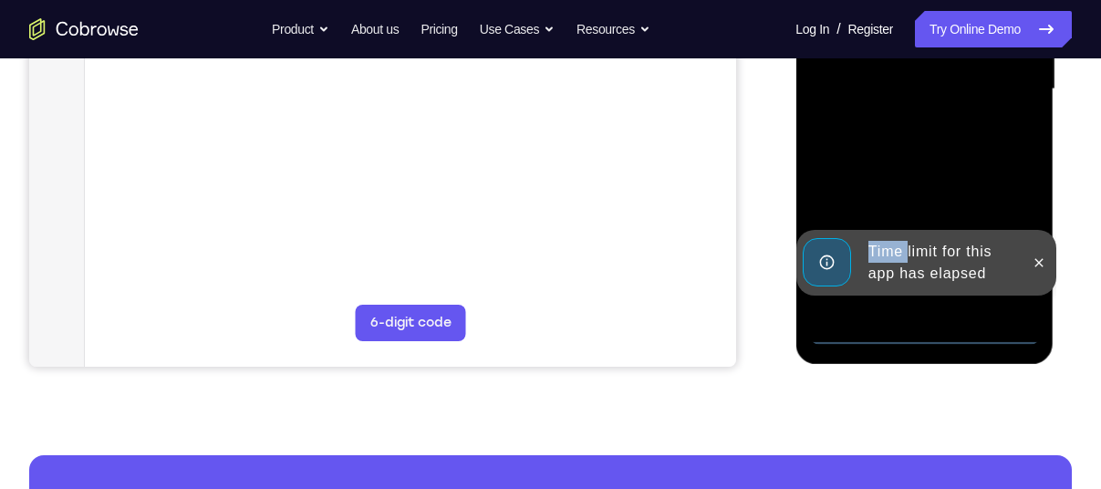
click at [1036, 295] on div "Time limit for this app has elapsed" at bounding box center [925, 263] width 260 height 66
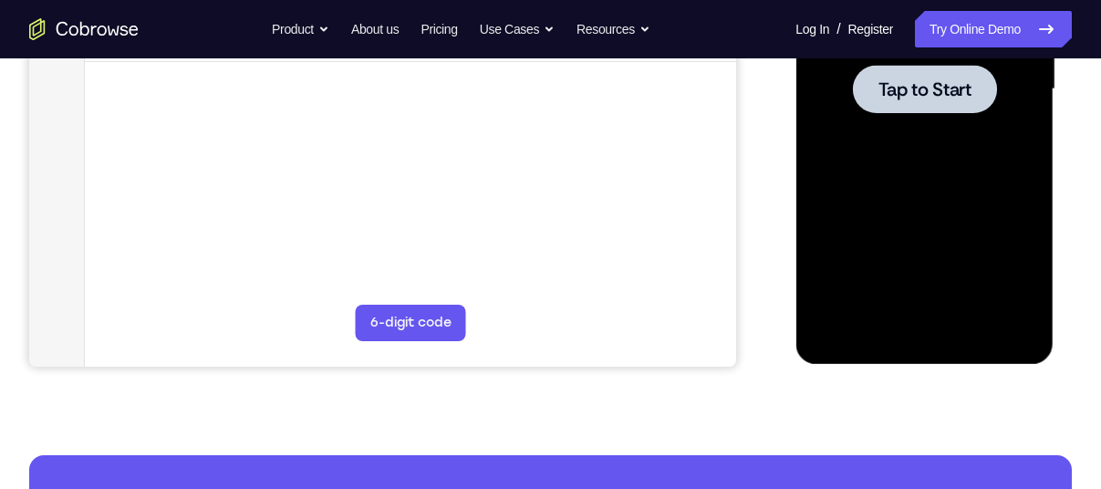
click at [949, 102] on div at bounding box center [924, 89] width 144 height 48
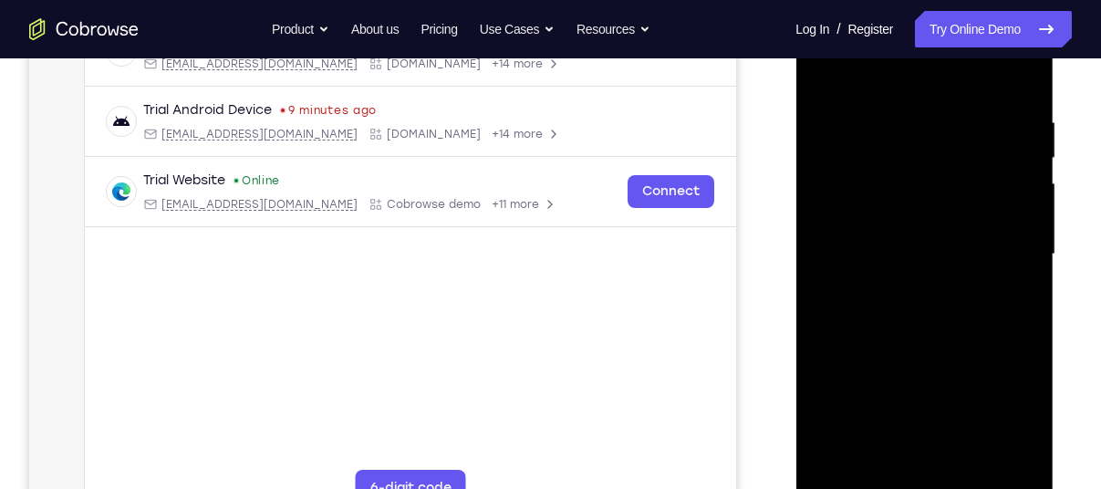
scroll to position [422, 0]
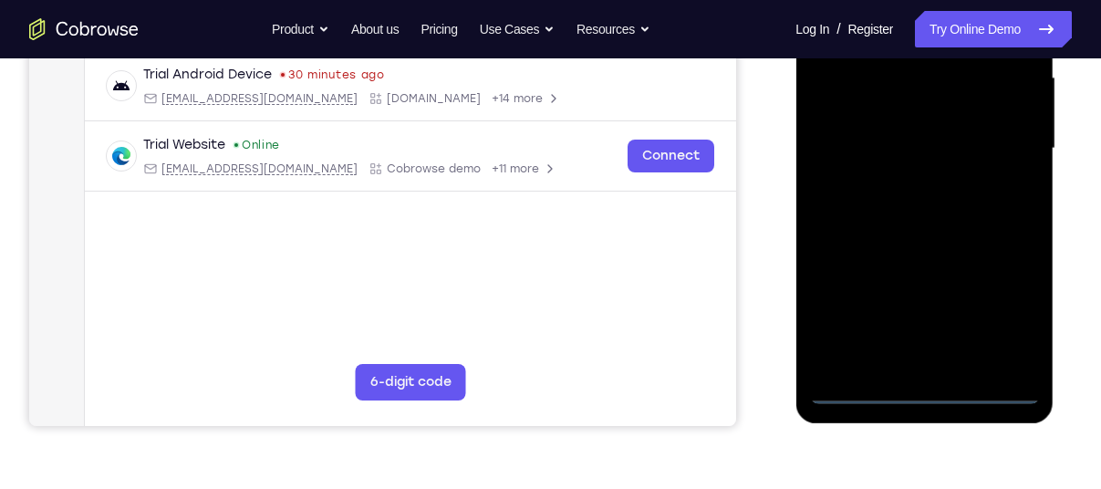
click at [913, 384] on div at bounding box center [924, 148] width 230 height 511
click at [920, 385] on div at bounding box center [924, 148] width 230 height 511
click at [1004, 304] on div at bounding box center [924, 148] width 230 height 511
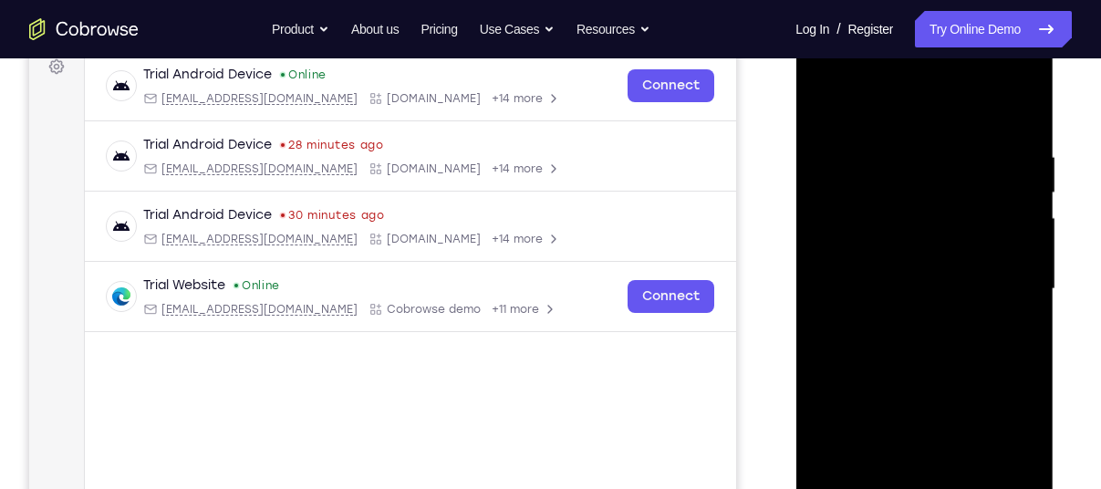
scroll to position [279, 0]
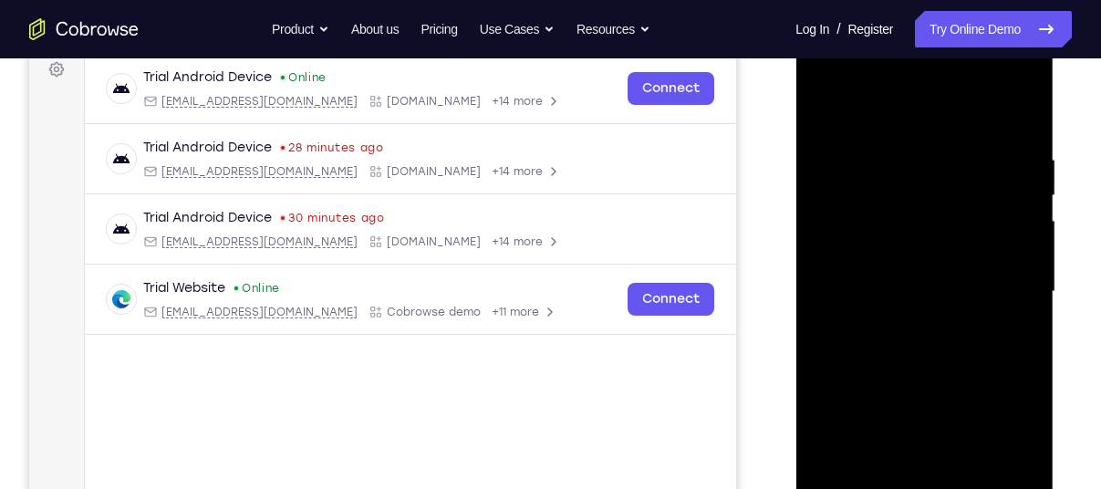
click at [899, 120] on div at bounding box center [924, 291] width 230 height 511
click at [1007, 291] on div at bounding box center [924, 291] width 230 height 511
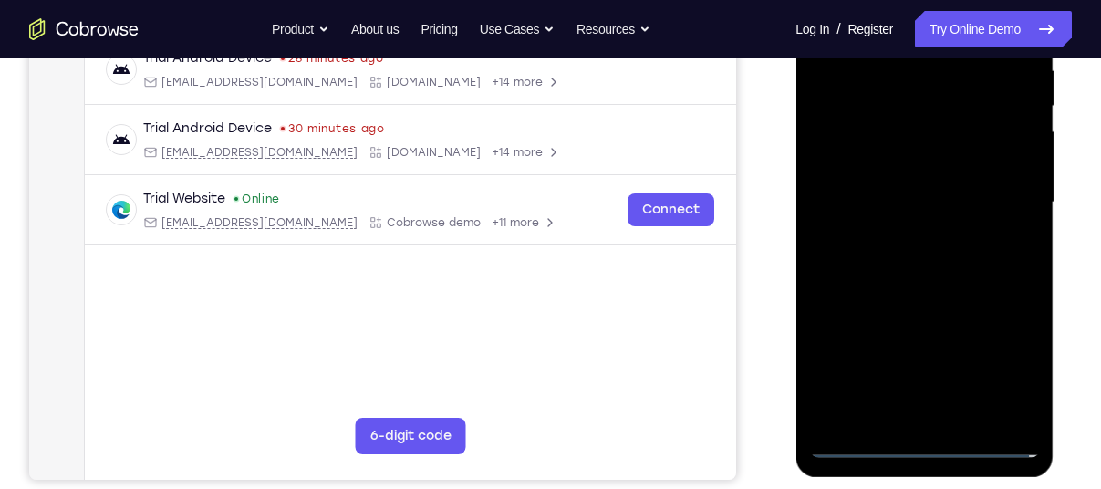
scroll to position [358, 0]
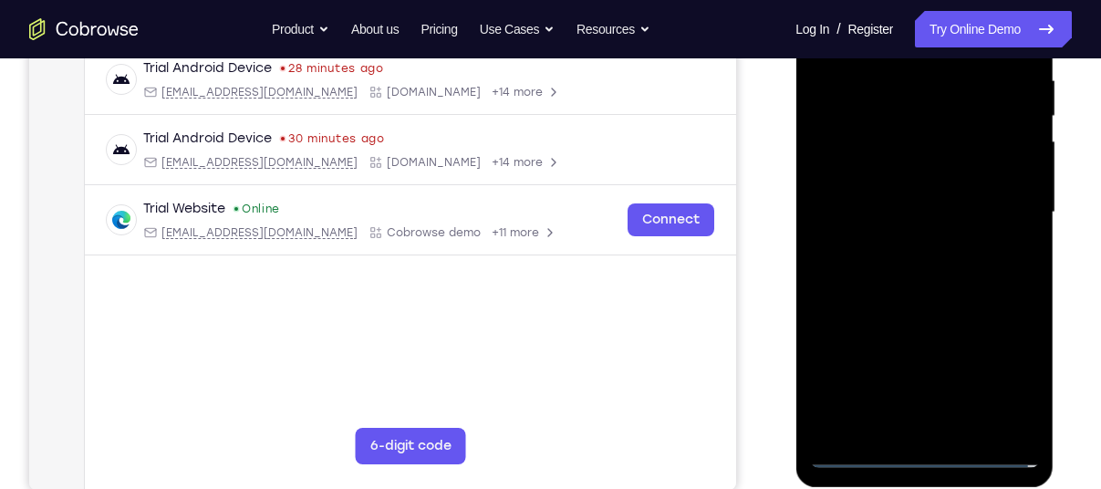
click at [910, 246] on div at bounding box center [924, 212] width 230 height 511
click at [923, 305] on div at bounding box center [924, 212] width 230 height 511
click at [907, 204] on div at bounding box center [924, 212] width 230 height 511
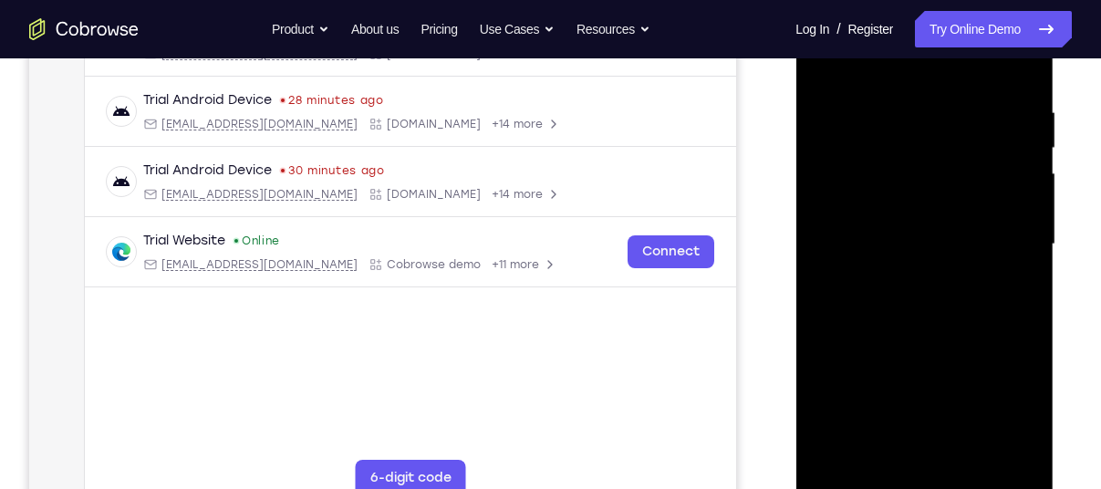
scroll to position [327, 0]
click at [865, 246] on div at bounding box center [924, 243] width 230 height 511
click at [859, 287] on div at bounding box center [924, 243] width 230 height 511
click at [886, 262] on div at bounding box center [924, 243] width 230 height 511
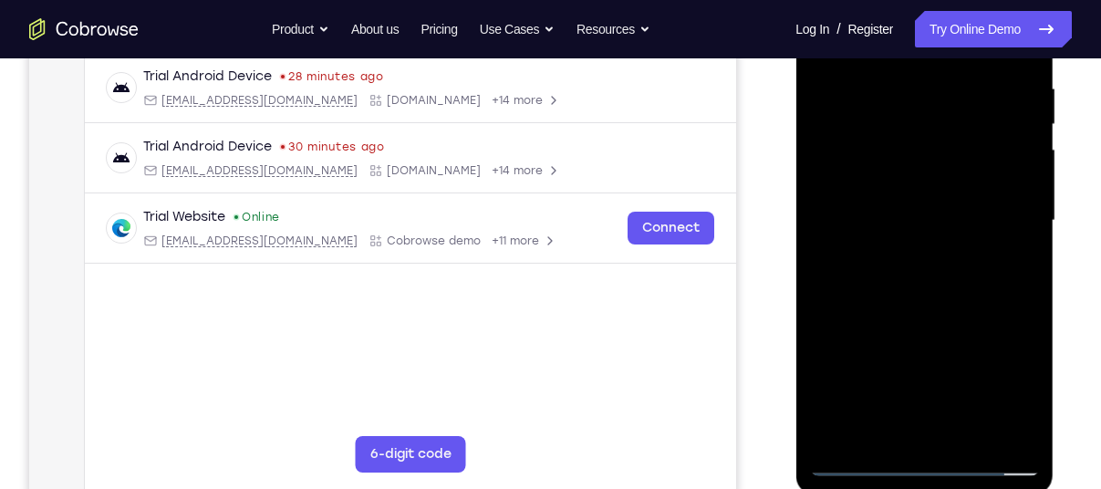
scroll to position [351, 0]
click at [854, 215] on div at bounding box center [924, 219] width 230 height 511
click at [1018, 432] on div at bounding box center [924, 219] width 230 height 511
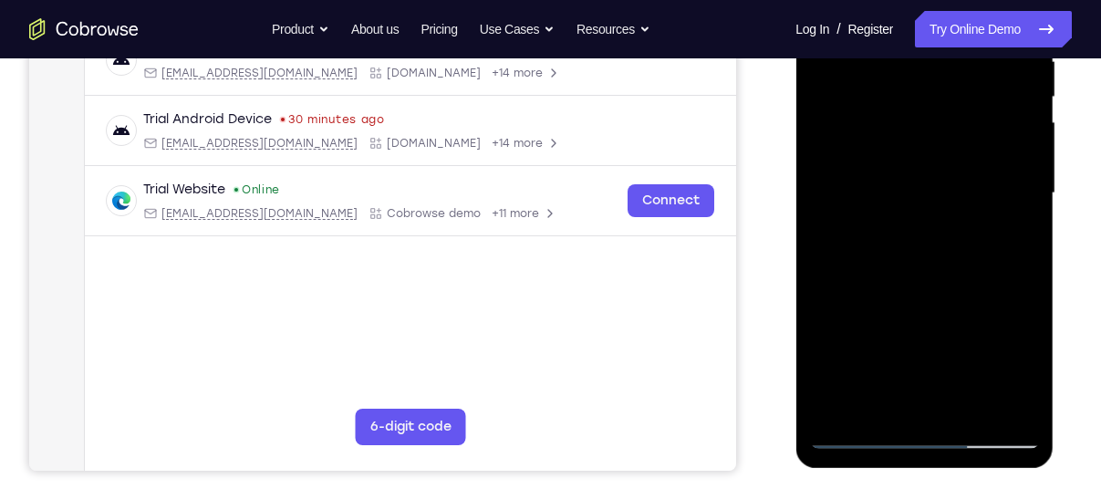
scroll to position [378, 0]
click at [1002, 398] on div at bounding box center [924, 192] width 230 height 511
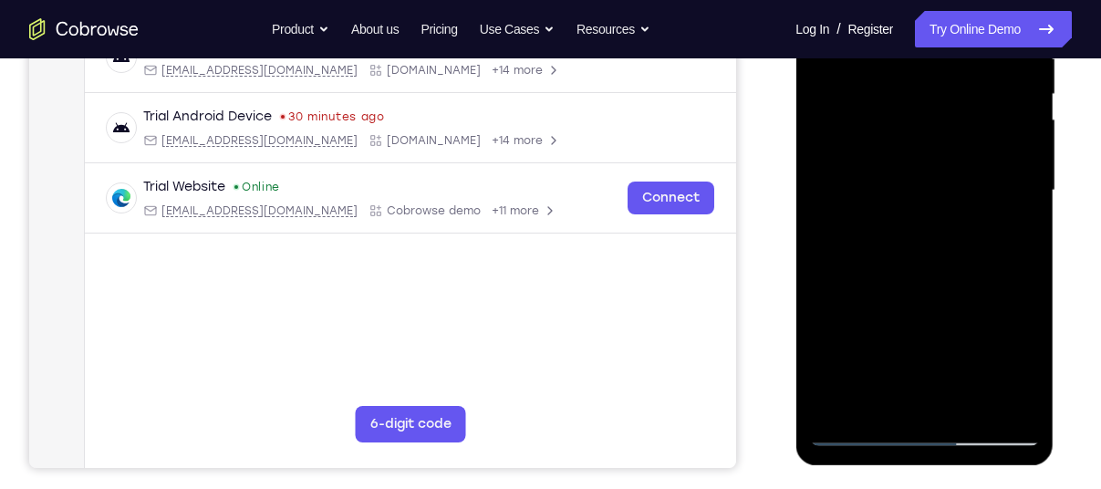
scroll to position [379, 0]
click at [1011, 401] on div at bounding box center [924, 191] width 230 height 511
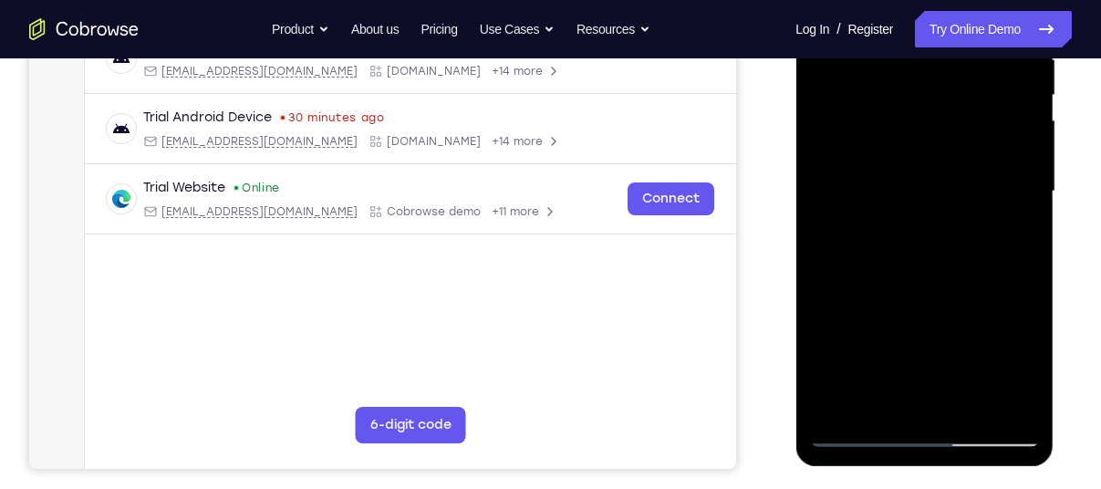
click at [1011, 401] on div at bounding box center [924, 191] width 230 height 511
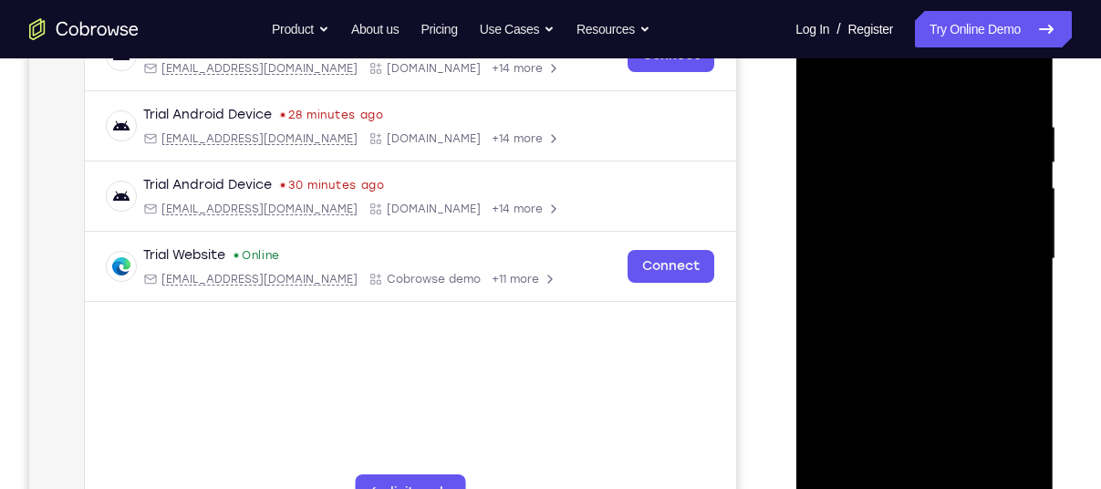
scroll to position [308, 0]
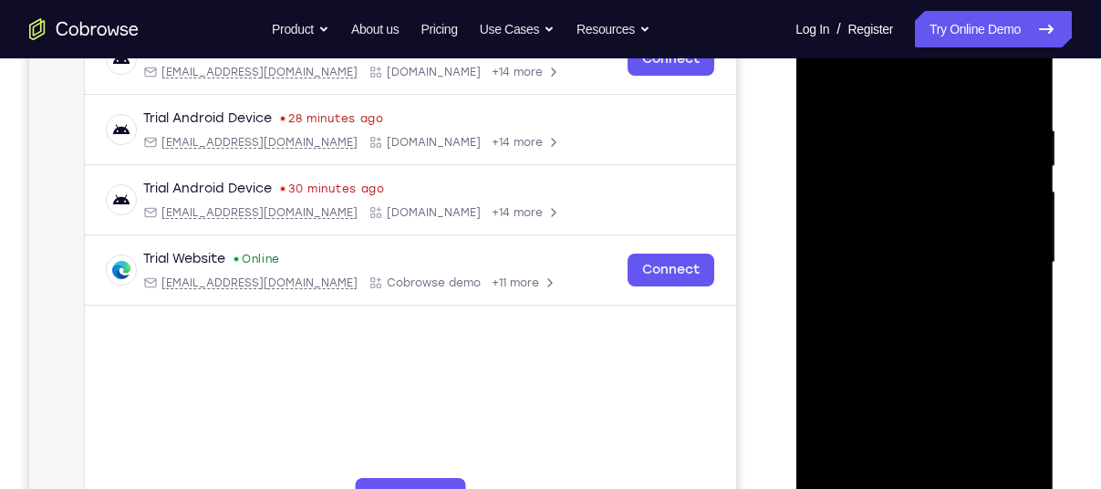
click at [922, 119] on div at bounding box center [924, 262] width 230 height 511
click at [904, 336] on div at bounding box center [924, 262] width 230 height 511
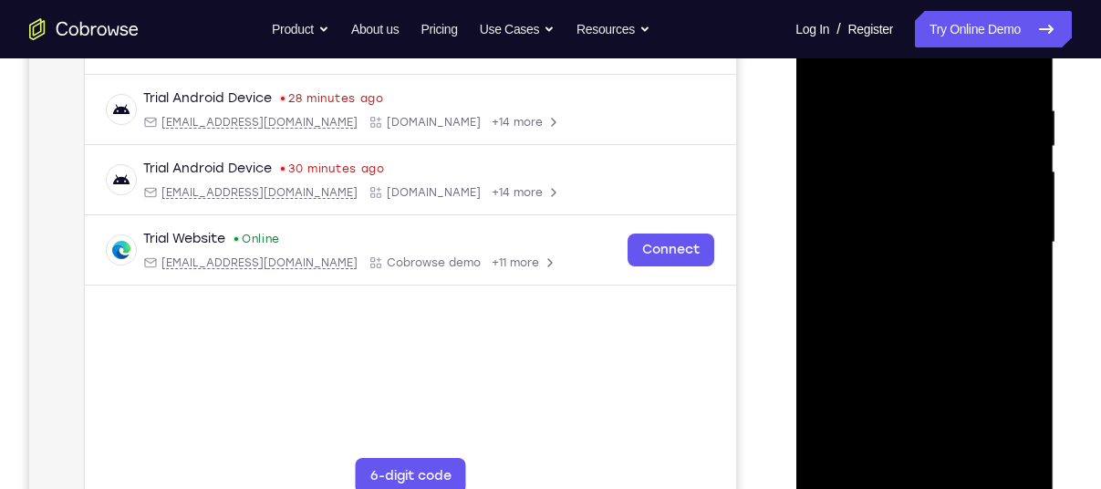
click at [924, 183] on div at bounding box center [924, 242] width 230 height 511
click at [893, 163] on div at bounding box center [924, 244] width 230 height 511
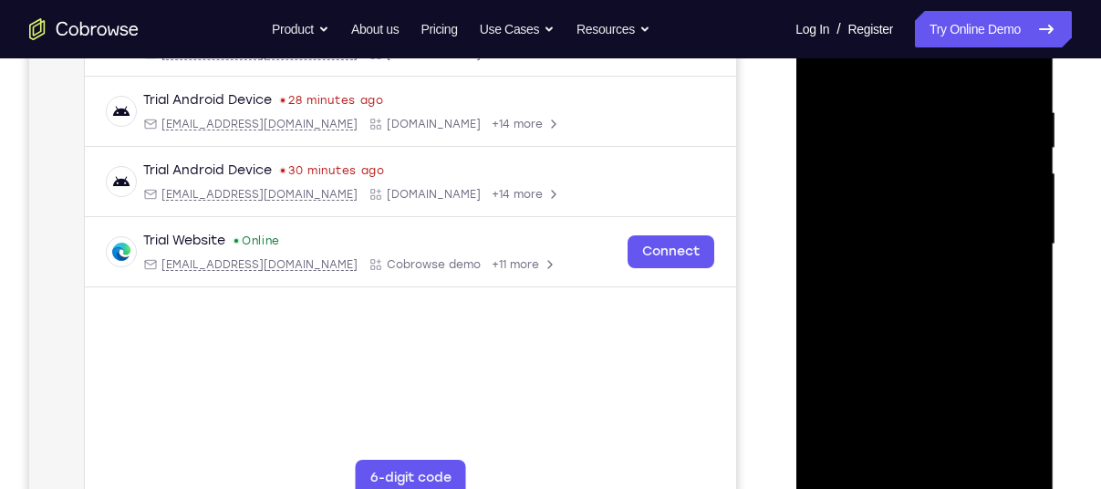
click at [893, 163] on div at bounding box center [924, 244] width 230 height 511
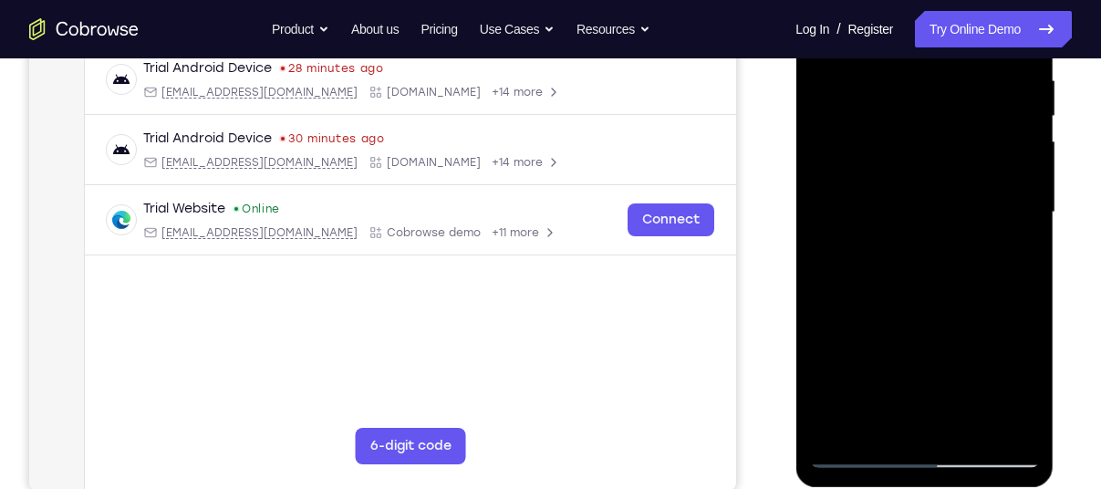
scroll to position [359, 0]
click at [891, 125] on div at bounding box center [924, 211] width 230 height 511
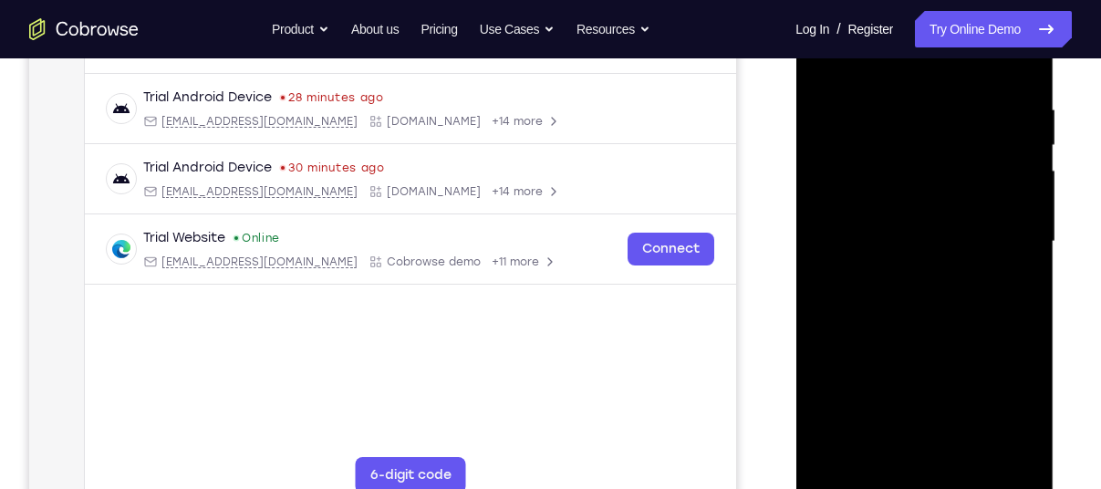
scroll to position [331, 0]
click at [937, 315] on div at bounding box center [924, 239] width 230 height 511
click at [1028, 316] on div at bounding box center [924, 239] width 230 height 511
click at [870, 146] on div at bounding box center [924, 239] width 230 height 511
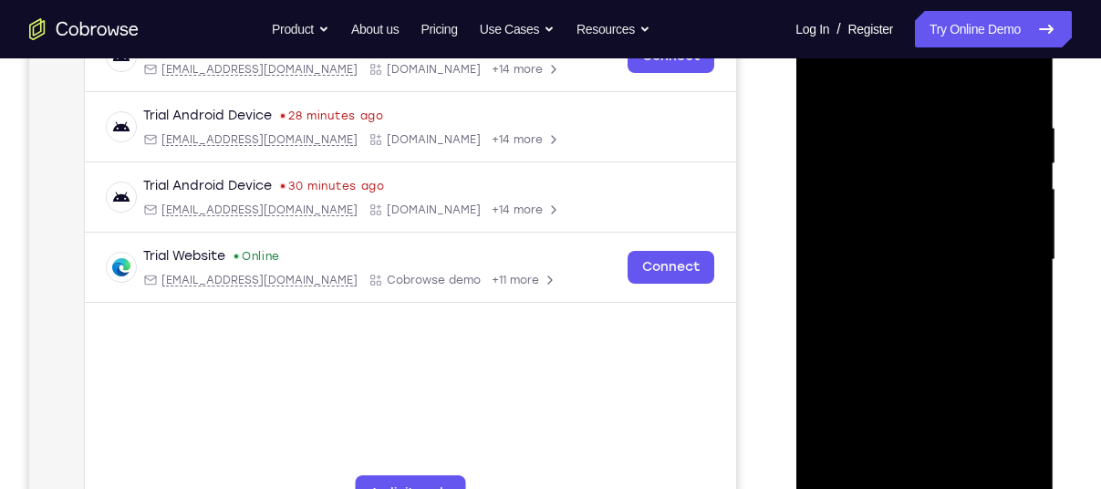
scroll to position [301, 0]
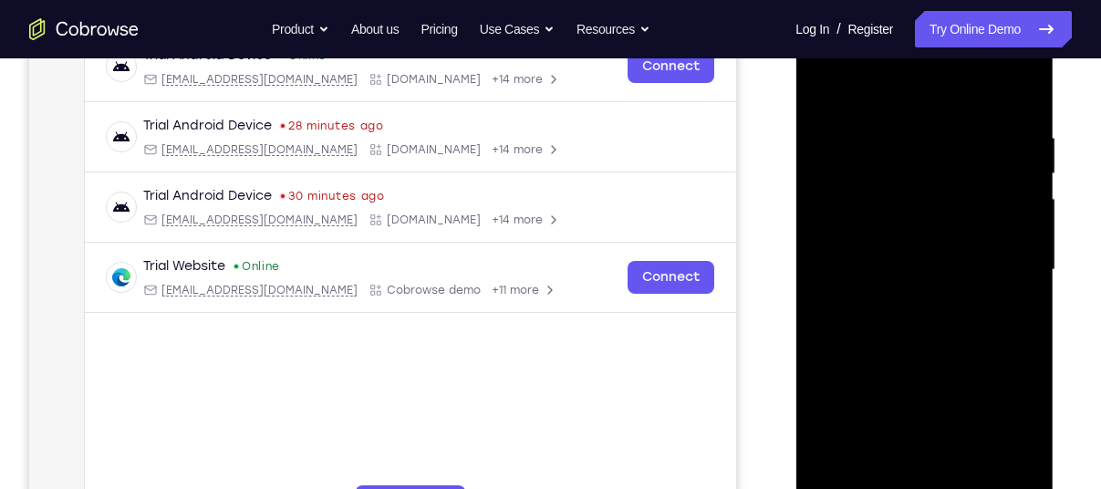
drag, startPoint x: 933, startPoint y: 252, endPoint x: 910, endPoint y: 255, distance: 23.1
click at [910, 255] on div at bounding box center [924, 270] width 230 height 511
click at [816, 315] on div at bounding box center [924, 270] width 230 height 511
click at [826, 314] on div at bounding box center [924, 270] width 230 height 511
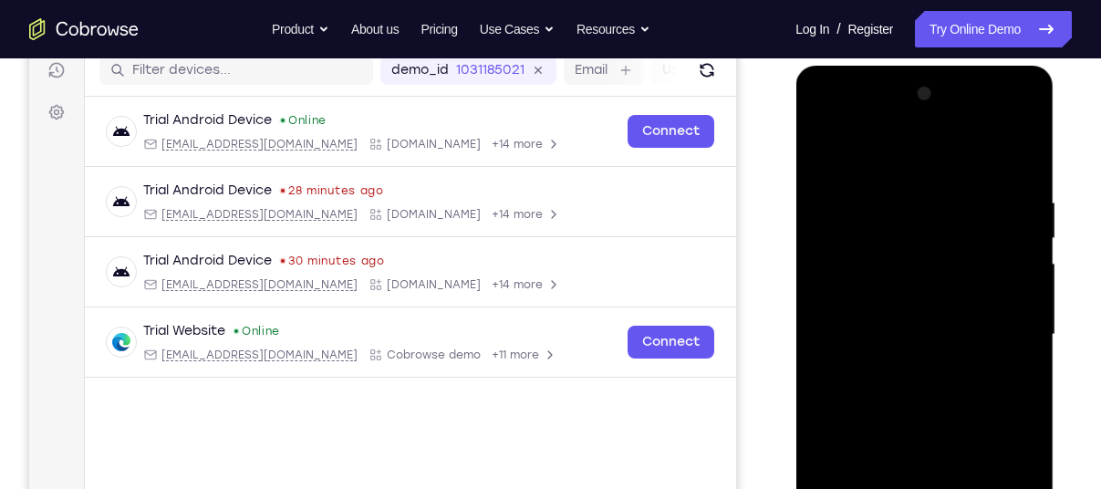
scroll to position [237, 0]
click at [1023, 100] on div at bounding box center [924, 333] width 230 height 511
click at [829, 150] on div at bounding box center [924, 333] width 230 height 511
click at [902, 202] on div at bounding box center [924, 333] width 230 height 511
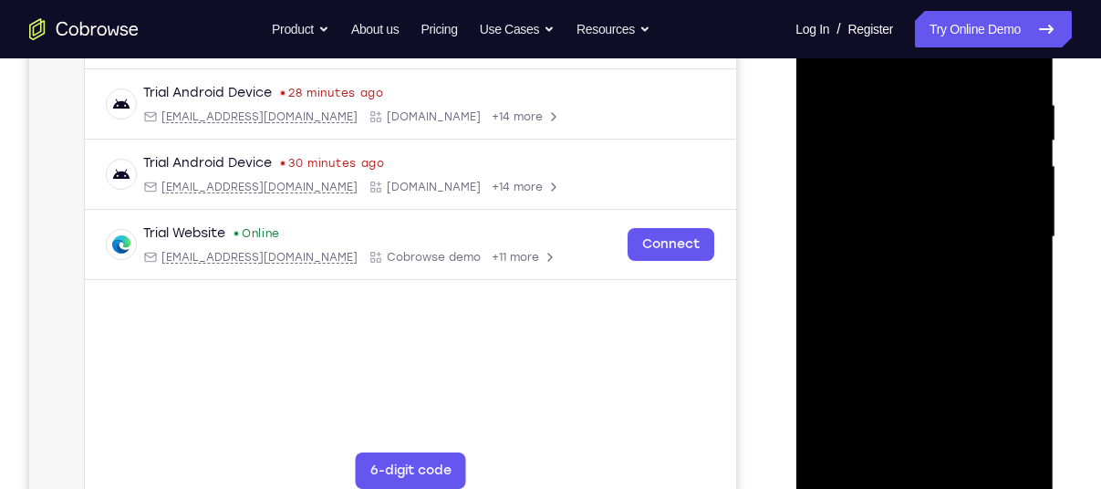
scroll to position [334, 0]
click at [1002, 450] on div at bounding box center [924, 237] width 230 height 511
click at [1025, 333] on div at bounding box center [924, 237] width 230 height 511
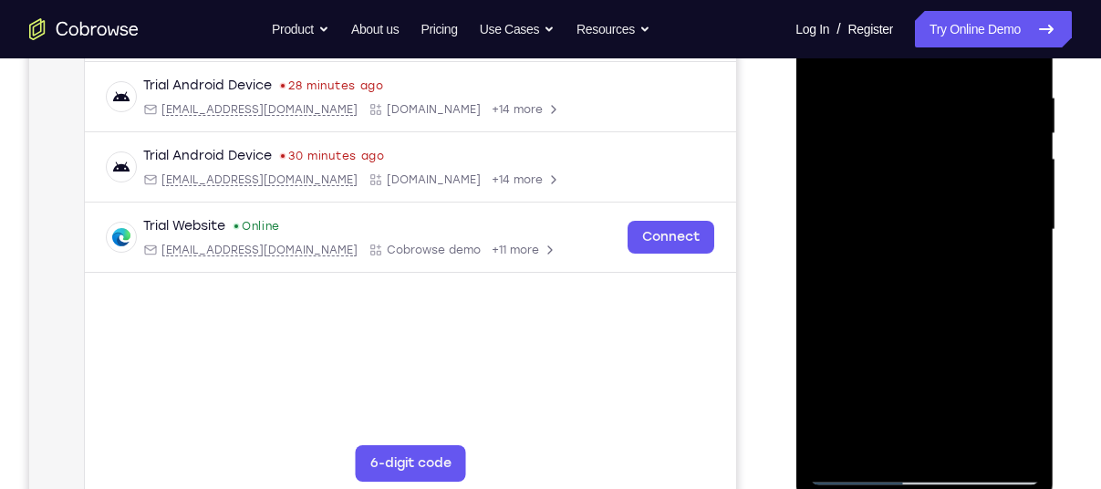
scroll to position [343, 0]
click at [1005, 269] on div at bounding box center [924, 228] width 230 height 511
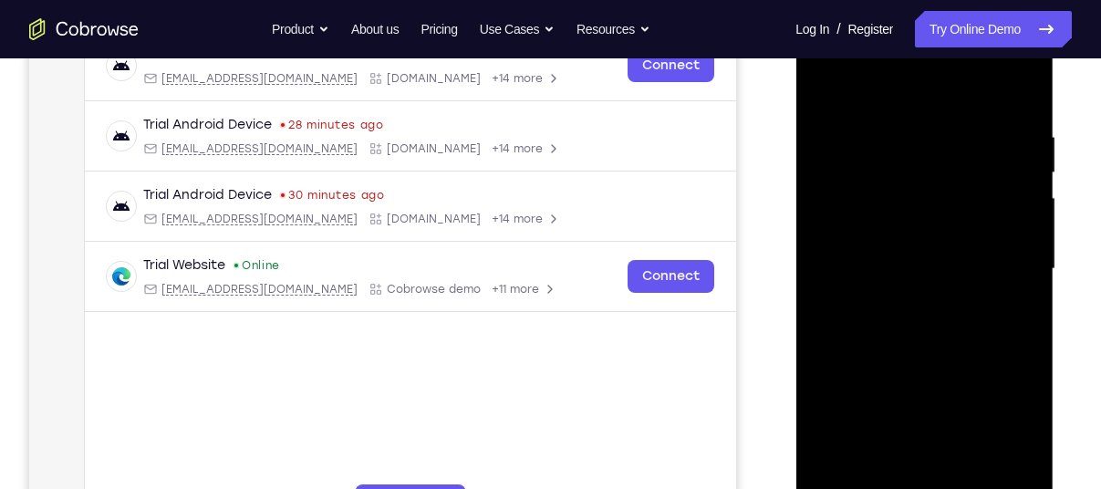
scroll to position [301, 0]
click at [1005, 270] on div at bounding box center [924, 270] width 230 height 511
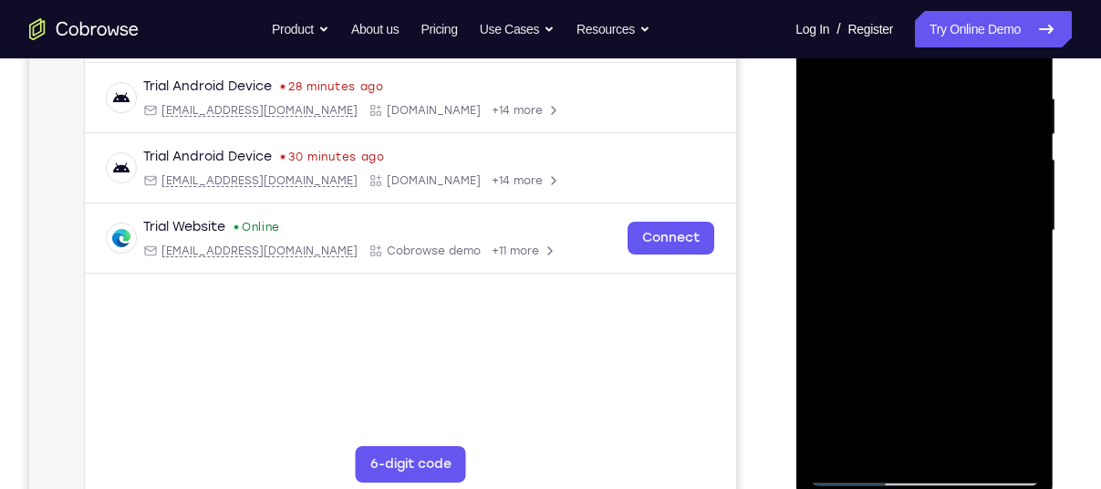
scroll to position [339, 0]
click at [991, 436] on div at bounding box center [924, 231] width 230 height 511
click at [1033, 208] on div at bounding box center [924, 231] width 230 height 511
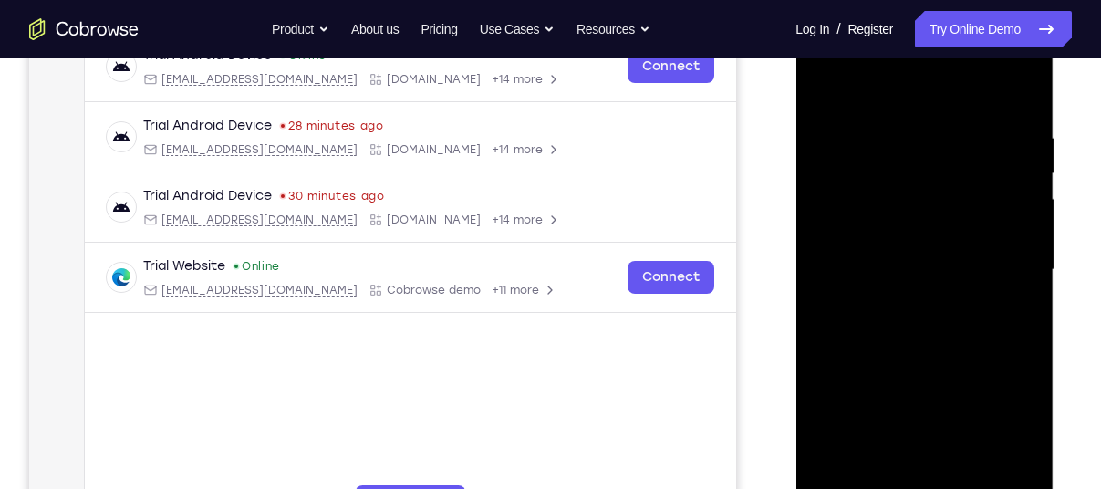
scroll to position [303, 0]
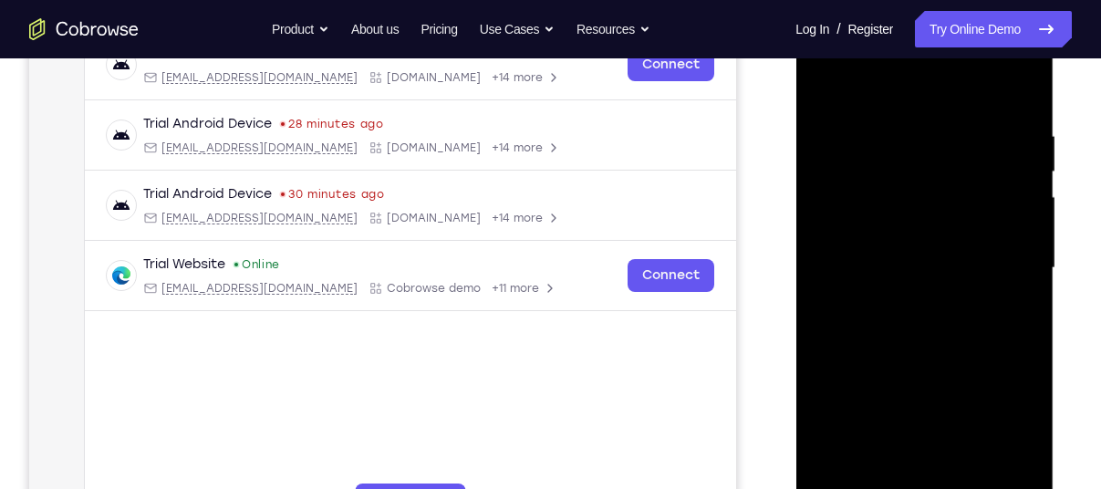
drag, startPoint x: 991, startPoint y: 235, endPoint x: 859, endPoint y: 268, distance: 136.2
click at [859, 268] on div at bounding box center [924, 268] width 230 height 511
drag, startPoint x: 1002, startPoint y: 242, endPoint x: 833, endPoint y: 273, distance: 172.4
click at [833, 273] on div at bounding box center [924, 268] width 230 height 511
drag, startPoint x: 986, startPoint y: 239, endPoint x: 838, endPoint y: 245, distance: 147.9
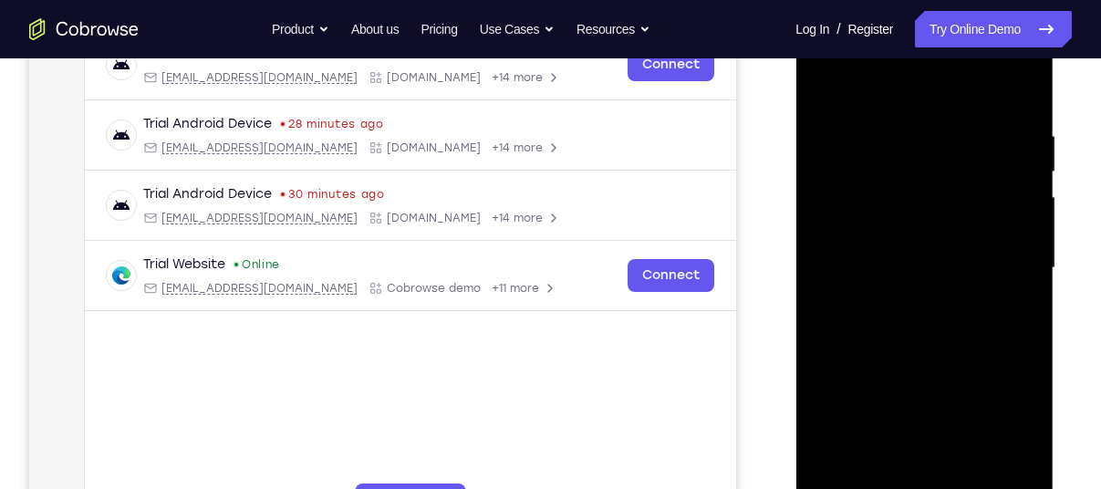
click at [838, 245] on div at bounding box center [924, 268] width 230 height 511
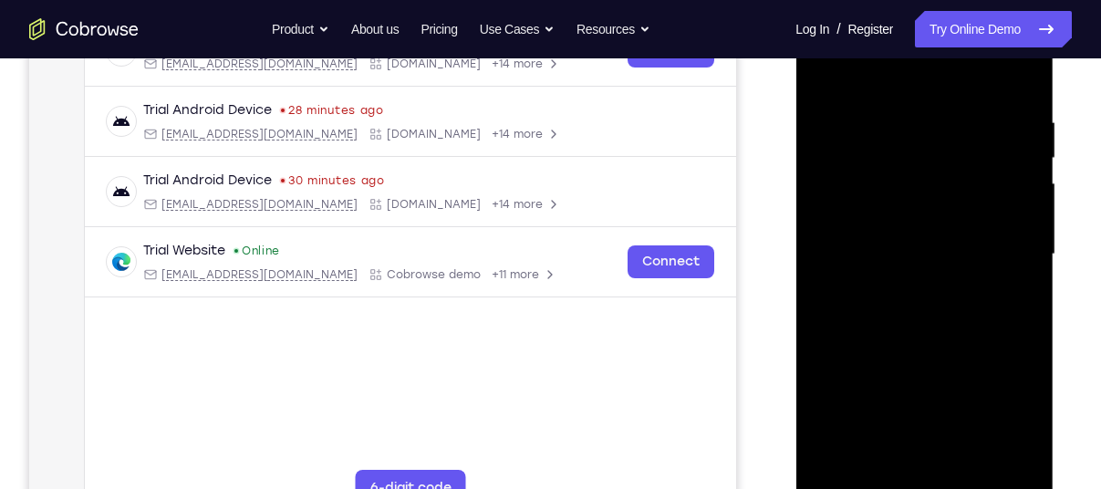
scroll to position [315, 0]
drag, startPoint x: 1001, startPoint y: 213, endPoint x: 871, endPoint y: 239, distance: 132.9
click at [871, 239] on div at bounding box center [924, 255] width 230 height 511
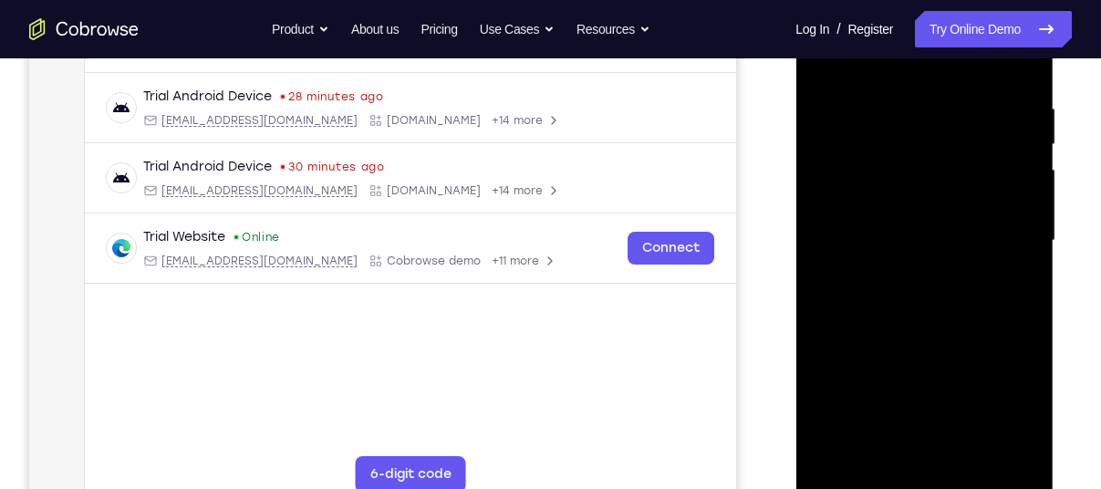
click at [1022, 285] on div at bounding box center [924, 240] width 230 height 511
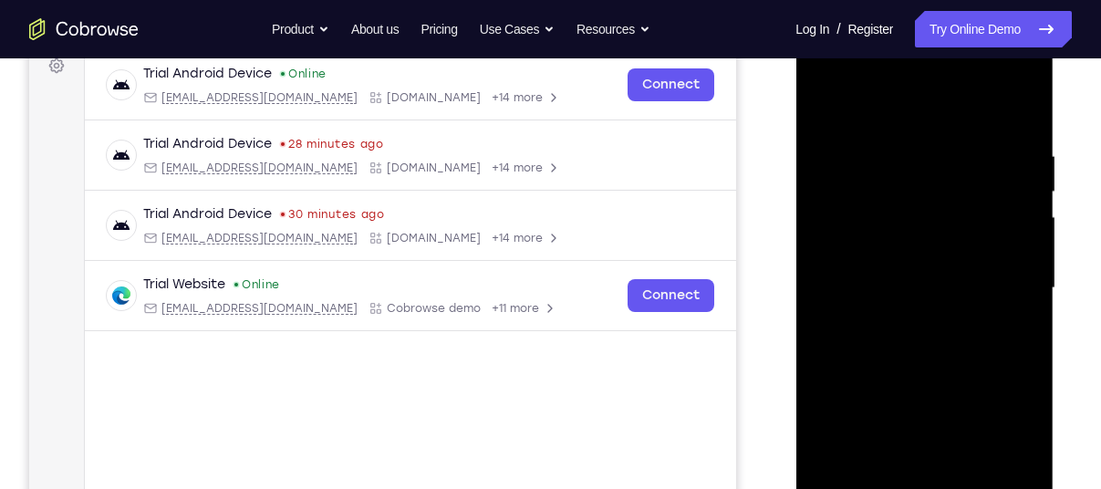
drag, startPoint x: 1016, startPoint y: 264, endPoint x: 847, endPoint y: 283, distance: 169.7
click at [847, 283] on div at bounding box center [924, 288] width 230 height 511
click at [1023, 107] on div at bounding box center [924, 288] width 230 height 511
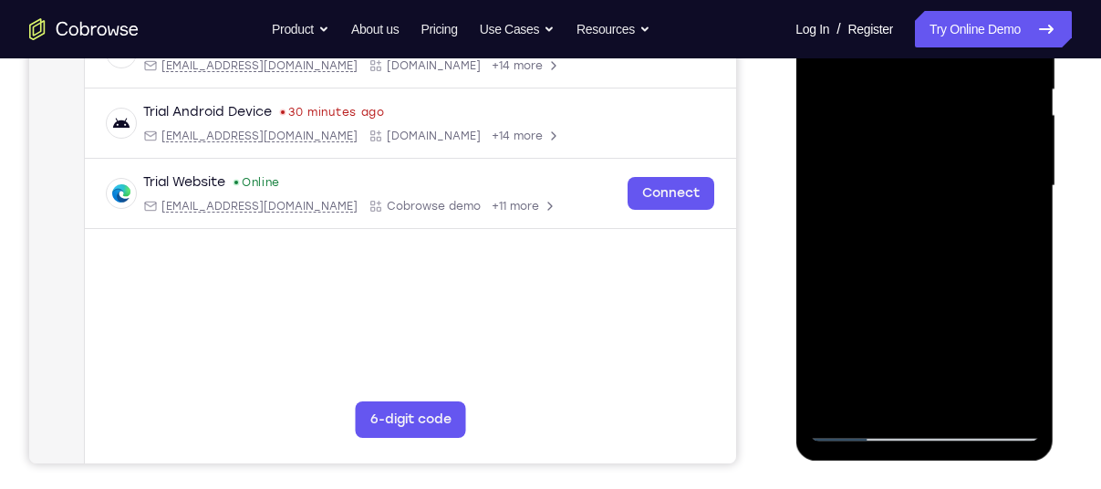
scroll to position [385, 0]
drag, startPoint x: 963, startPoint y: 272, endPoint x: 952, endPoint y: 35, distance: 237.3
click at [952, 35] on div at bounding box center [924, 186] width 230 height 511
drag, startPoint x: 936, startPoint y: 235, endPoint x: 922, endPoint y: 119, distance: 117.5
click at [922, 119] on div at bounding box center [924, 186] width 230 height 511
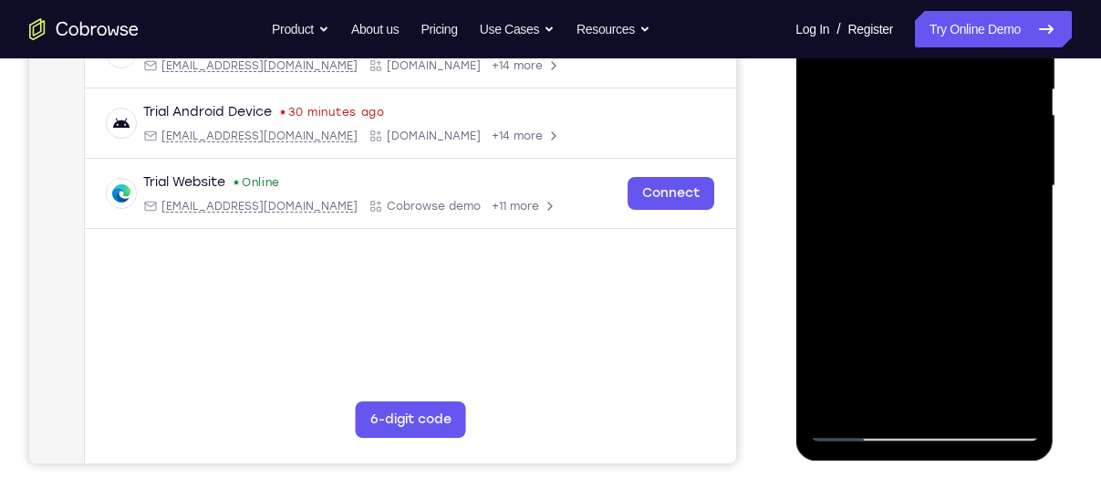
drag, startPoint x: 942, startPoint y: 271, endPoint x: 923, endPoint y: 149, distance: 123.7
click at [923, 149] on div at bounding box center [924, 186] width 230 height 511
click at [1026, 222] on div at bounding box center [924, 186] width 230 height 511
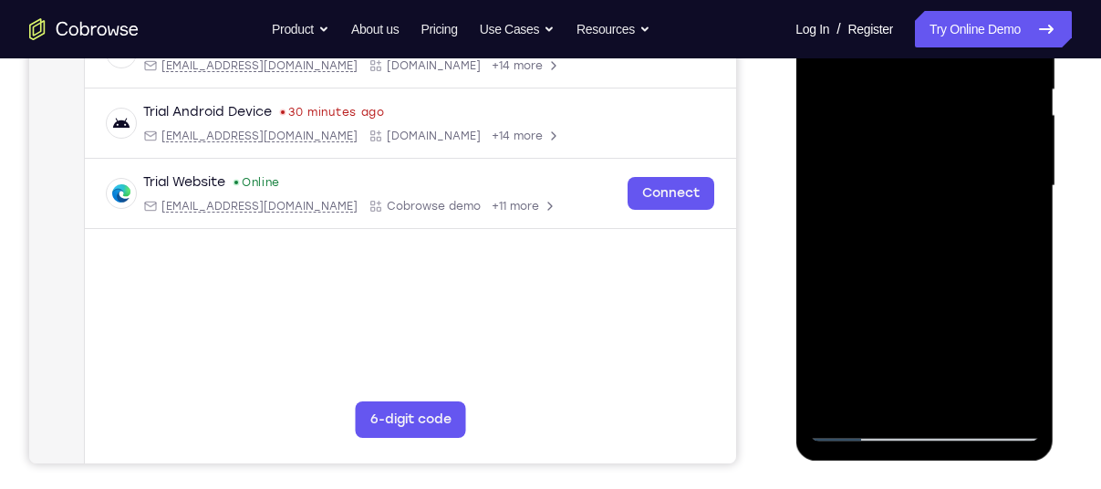
drag, startPoint x: 955, startPoint y: 323, endPoint x: 942, endPoint y: 99, distance: 223.8
click at [942, 99] on div at bounding box center [924, 186] width 230 height 511
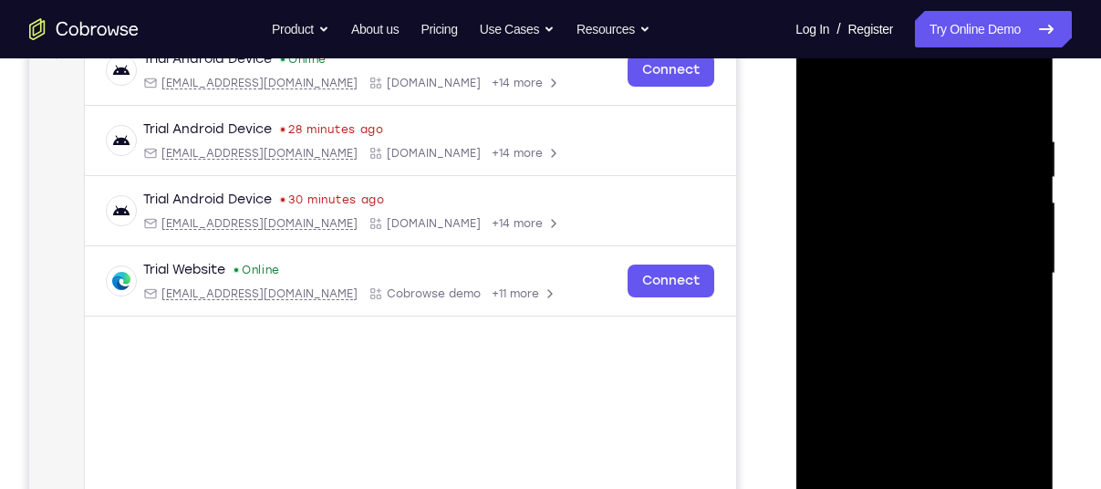
scroll to position [295, 0]
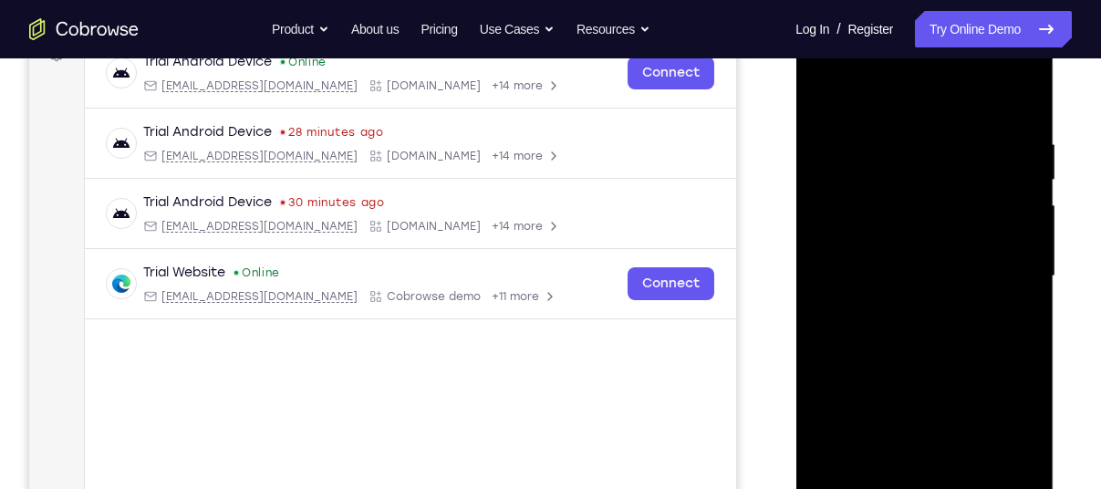
drag, startPoint x: 947, startPoint y: 274, endPoint x: 941, endPoint y: 118, distance: 157.0
click at [941, 118] on div at bounding box center [924, 276] width 230 height 511
drag, startPoint x: 931, startPoint y: 258, endPoint x: 926, endPoint y: 133, distance: 125.0
click at [926, 133] on div at bounding box center [924, 276] width 230 height 511
drag, startPoint x: 920, startPoint y: 316, endPoint x: 913, endPoint y: 171, distance: 145.2
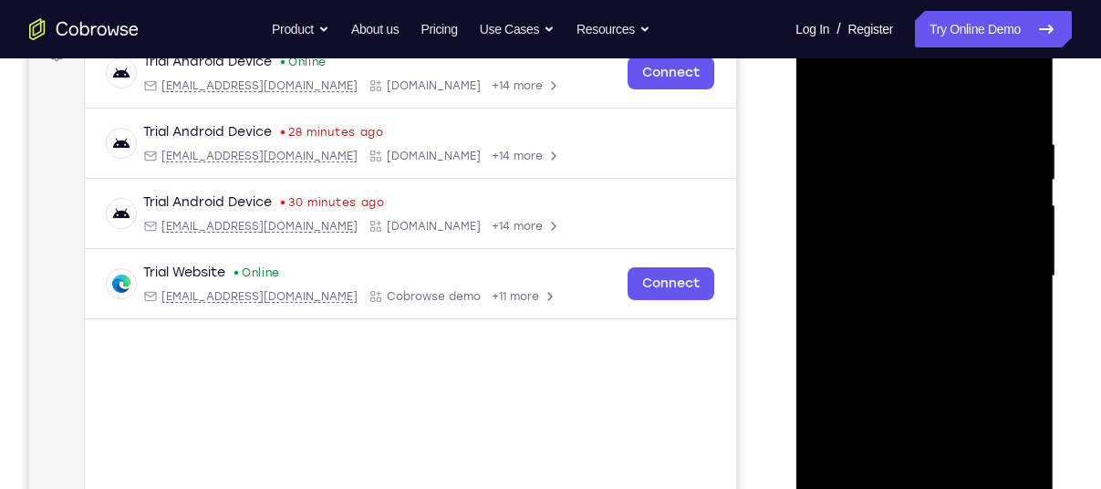
click at [913, 171] on div at bounding box center [924, 276] width 230 height 511
drag, startPoint x: 907, startPoint y: 330, endPoint x: 903, endPoint y: 202, distance: 127.7
click at [903, 202] on div at bounding box center [924, 276] width 230 height 511
drag, startPoint x: 915, startPoint y: 344, endPoint x: 907, endPoint y: 212, distance: 132.4
click at [907, 212] on div at bounding box center [924, 276] width 230 height 511
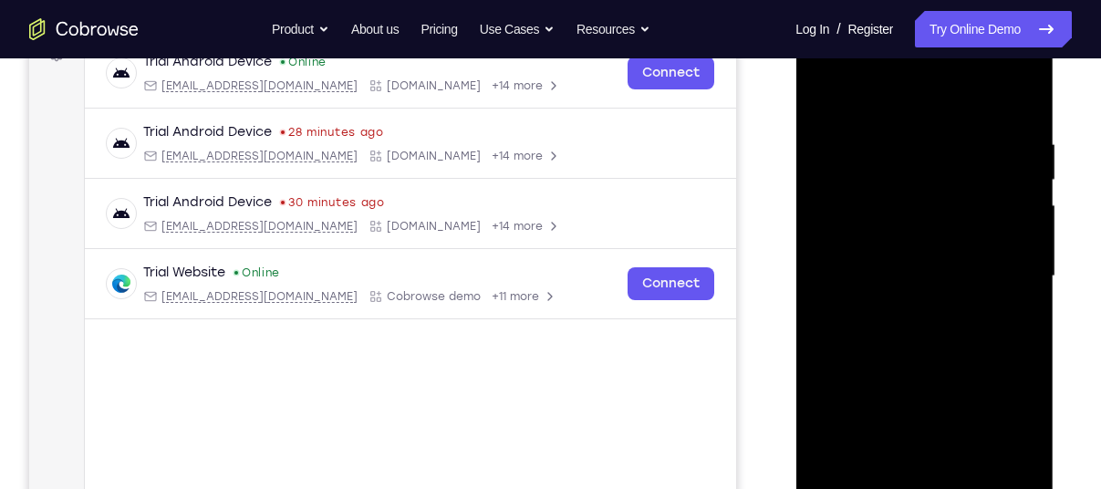
scroll to position [314, 0]
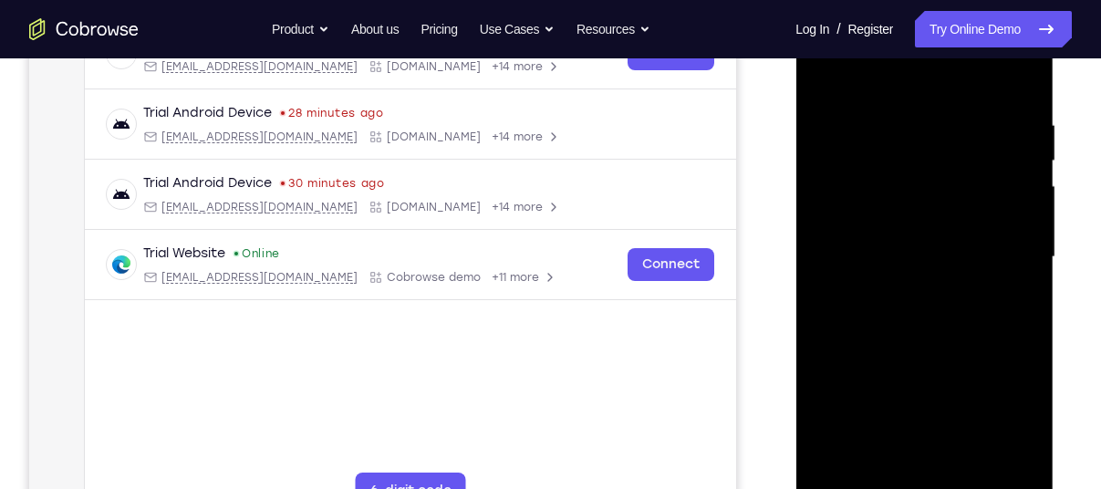
click at [1020, 265] on div at bounding box center [924, 257] width 230 height 511
drag, startPoint x: 978, startPoint y: 327, endPoint x: 970, endPoint y: 140, distance: 188.0
click at [970, 140] on div at bounding box center [924, 257] width 230 height 511
drag, startPoint x: 936, startPoint y: 280, endPoint x: 946, endPoint y: 115, distance: 165.3
click at [946, 115] on div at bounding box center [924, 257] width 230 height 511
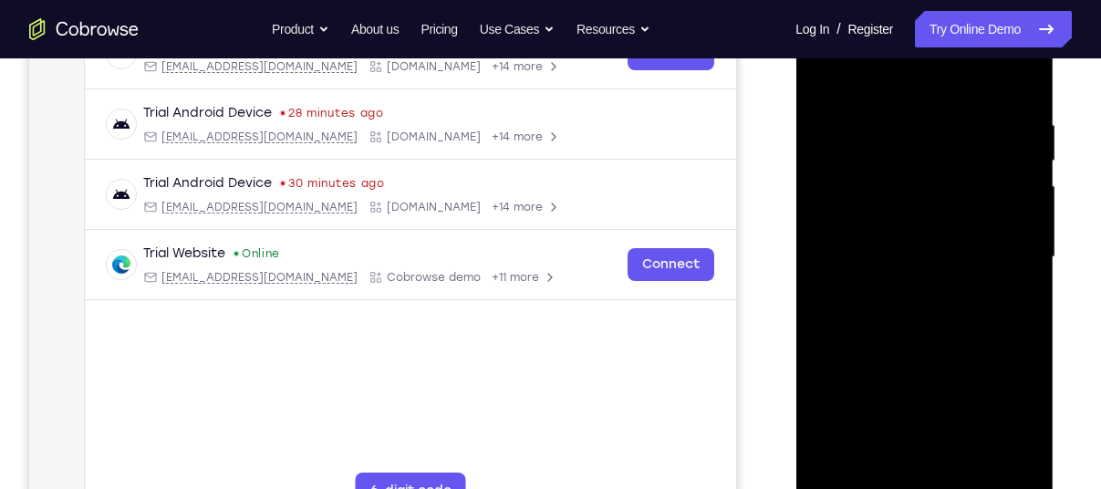
drag, startPoint x: 907, startPoint y: 325, endPoint x: 912, endPoint y: 119, distance: 205.2
click at [912, 119] on div at bounding box center [924, 257] width 230 height 511
click at [1026, 253] on div at bounding box center [924, 257] width 230 height 511
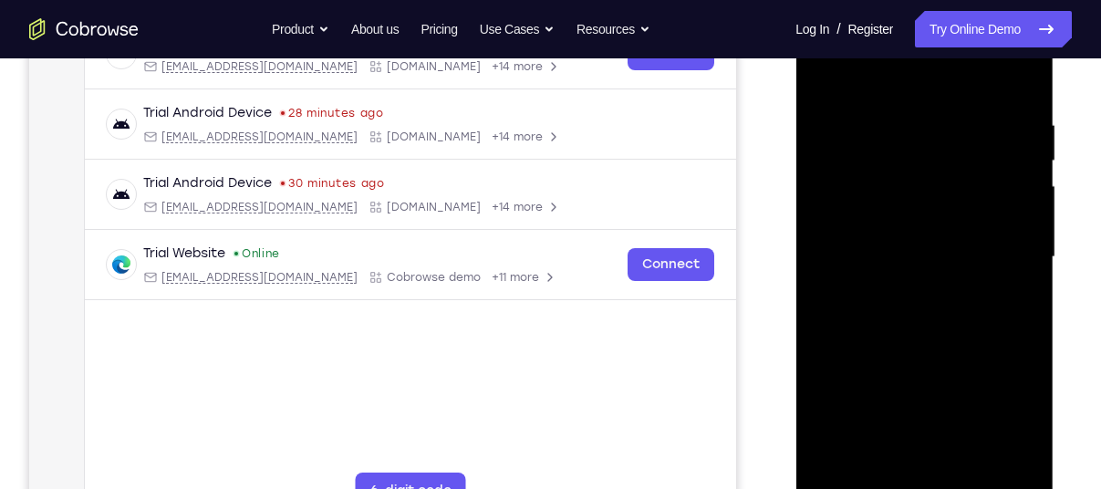
click at [1026, 253] on div at bounding box center [924, 257] width 230 height 511
drag, startPoint x: 946, startPoint y: 307, endPoint x: 920, endPoint y: 117, distance: 192.3
click at [920, 117] on div at bounding box center [924, 257] width 230 height 511
drag, startPoint x: 915, startPoint y: 300, endPoint x: 913, endPoint y: 175, distance: 124.9
click at [913, 175] on div at bounding box center [924, 257] width 230 height 511
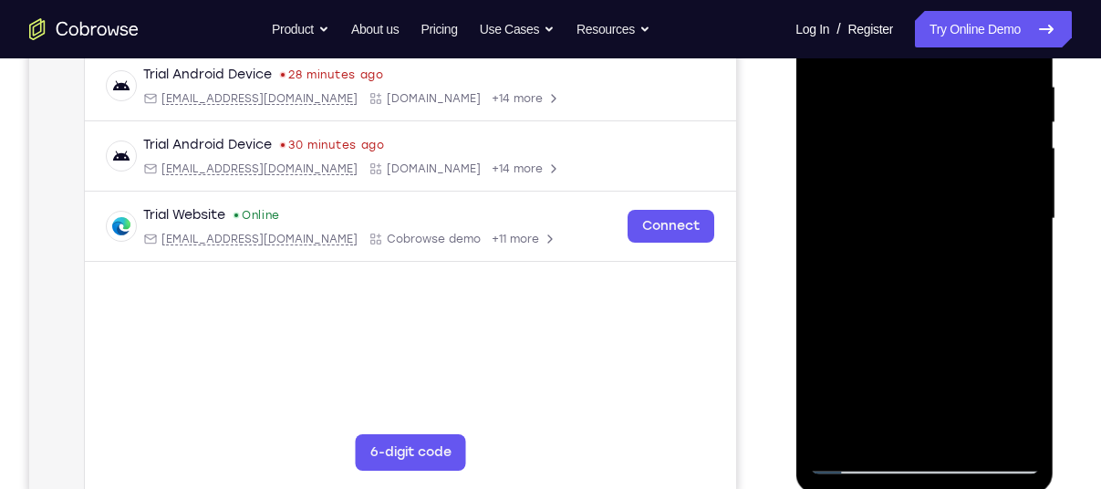
scroll to position [353, 0]
drag, startPoint x: 936, startPoint y: 284, endPoint x: 975, endPoint y: 137, distance: 152.6
click at [975, 137] on div at bounding box center [924, 218] width 230 height 511
click at [1025, 181] on div at bounding box center [924, 218] width 230 height 511
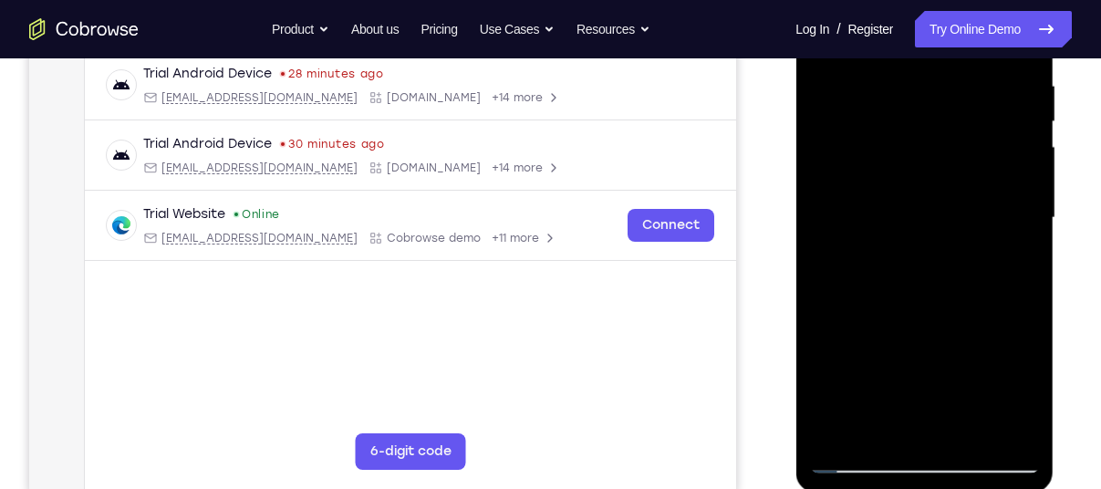
drag, startPoint x: 921, startPoint y: 282, endPoint x: 924, endPoint y: 124, distance: 157.8
click at [924, 124] on div at bounding box center [924, 218] width 230 height 511
drag, startPoint x: 931, startPoint y: 258, endPoint x: 914, endPoint y: 99, distance: 159.6
click at [914, 99] on div at bounding box center [924, 218] width 230 height 511
drag, startPoint x: 936, startPoint y: 233, endPoint x: 932, endPoint y: 88, distance: 145.1
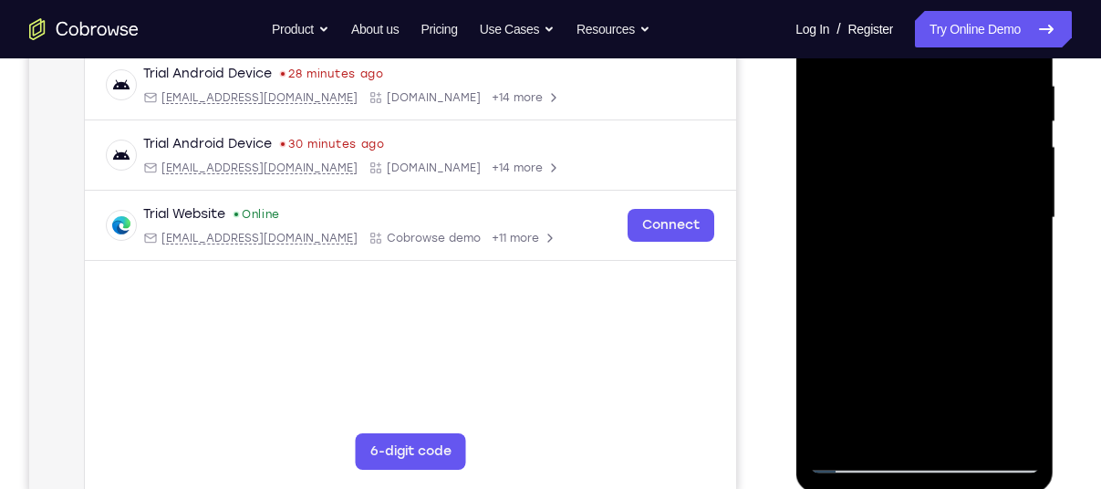
click at [932, 88] on div at bounding box center [924, 218] width 230 height 511
drag, startPoint x: 941, startPoint y: 255, endPoint x: 935, endPoint y: 133, distance: 122.4
click at [935, 133] on div at bounding box center [924, 218] width 230 height 511
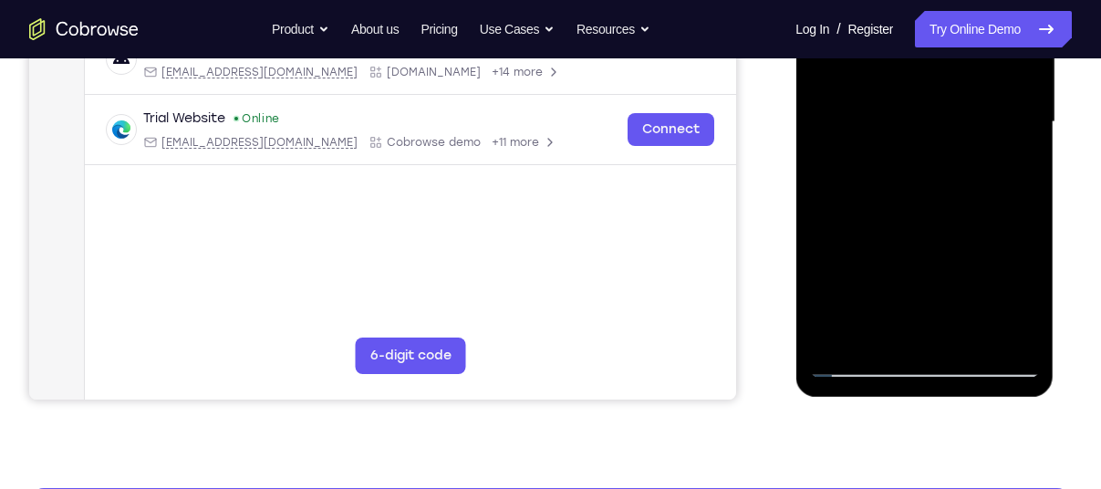
scroll to position [450, 0]
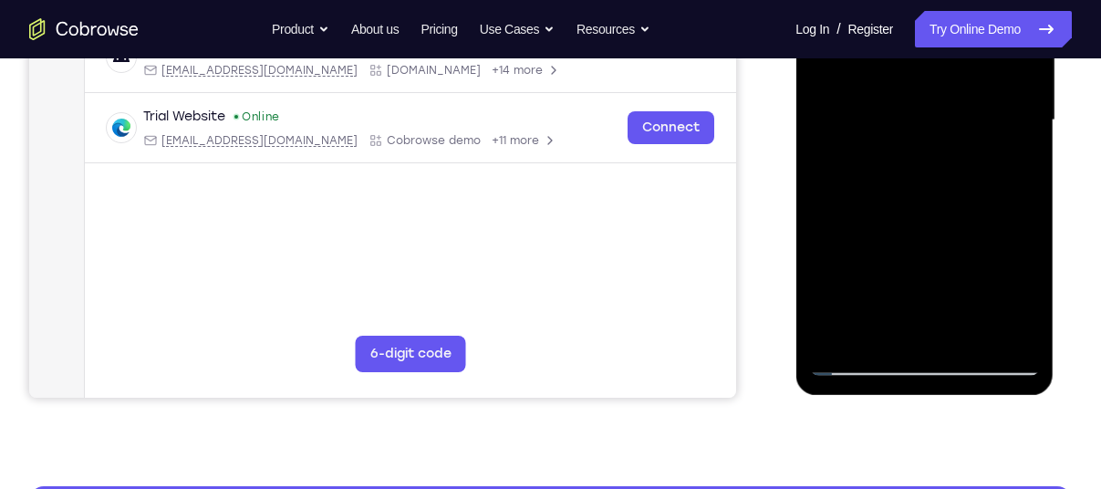
drag, startPoint x: 938, startPoint y: 179, endPoint x: 925, endPoint y: 92, distance: 87.7
click at [925, 92] on div at bounding box center [924, 120] width 230 height 511
drag, startPoint x: 932, startPoint y: 197, endPoint x: 931, endPoint y: 94, distance: 103.0
click at [931, 94] on div at bounding box center [924, 120] width 230 height 511
drag, startPoint x: 924, startPoint y: 181, endPoint x: 919, endPoint y: 91, distance: 89.5
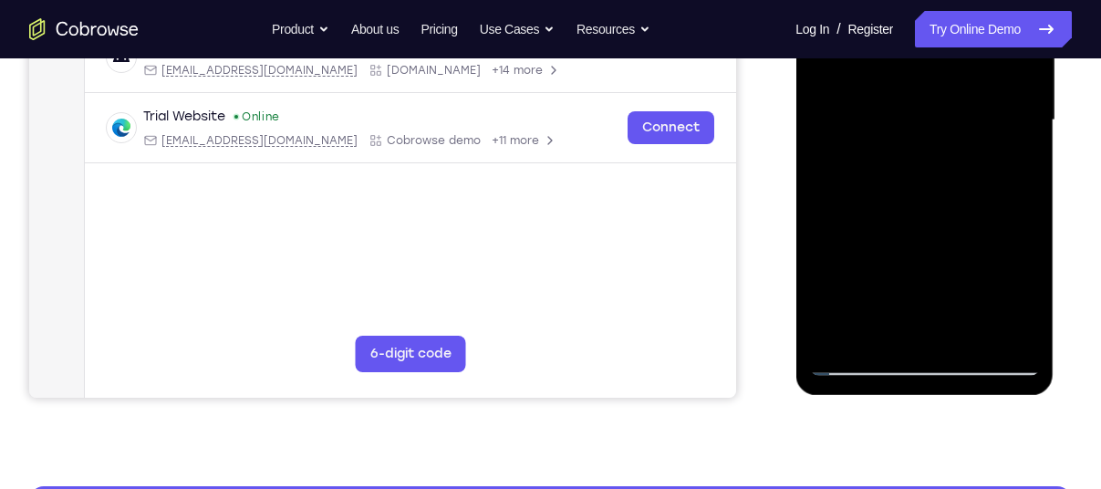
click at [919, 91] on div at bounding box center [924, 120] width 230 height 511
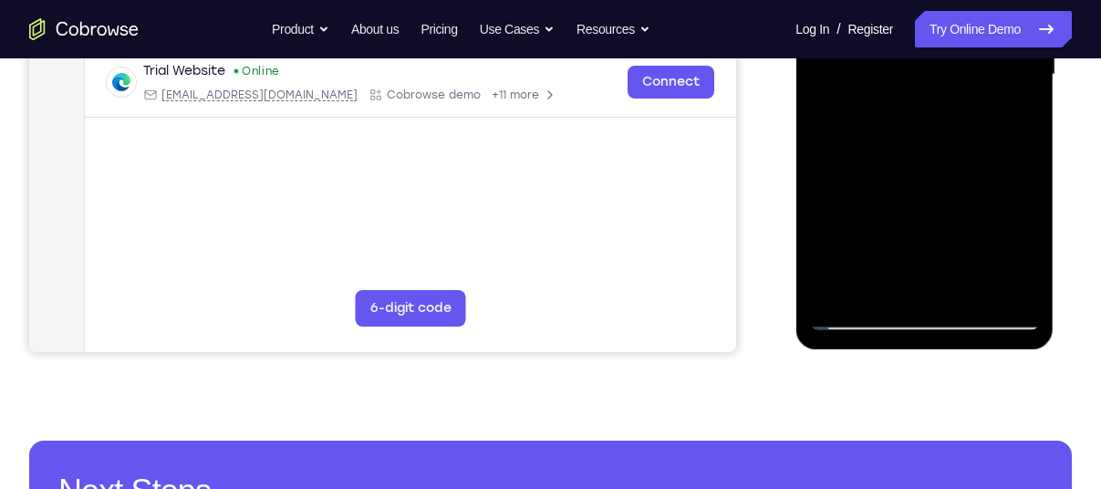
drag, startPoint x: 921, startPoint y: 117, endPoint x: 902, endPoint y: 50, distance: 69.3
click at [902, 50] on div at bounding box center [924, 74] width 230 height 511
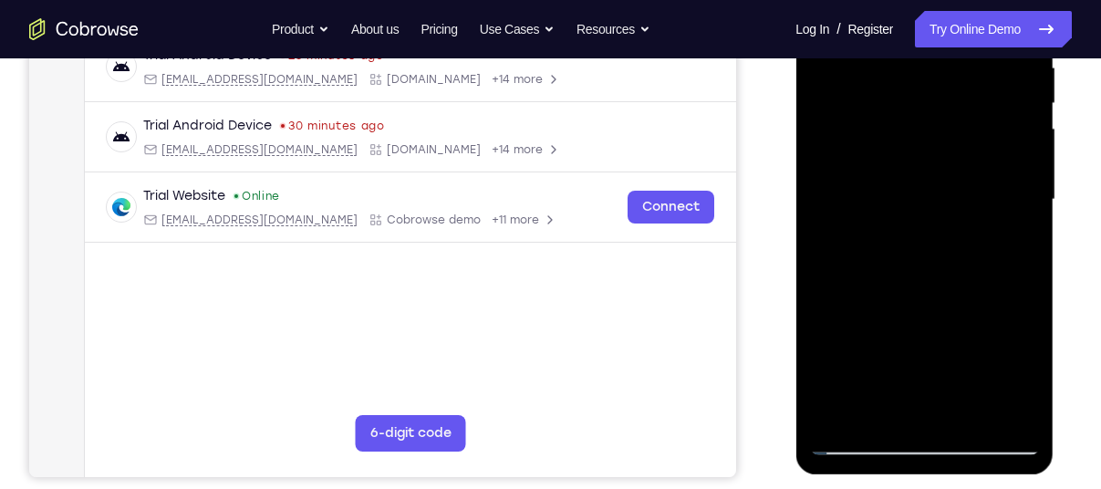
scroll to position [370, 0]
drag, startPoint x: 936, startPoint y: 286, endPoint x: 922, endPoint y: 109, distance: 177.4
click at [922, 109] on div at bounding box center [924, 200] width 230 height 511
drag, startPoint x: 940, startPoint y: 324, endPoint x: 940, endPoint y: 159, distance: 165.0
click at [940, 159] on div at bounding box center [924, 200] width 230 height 511
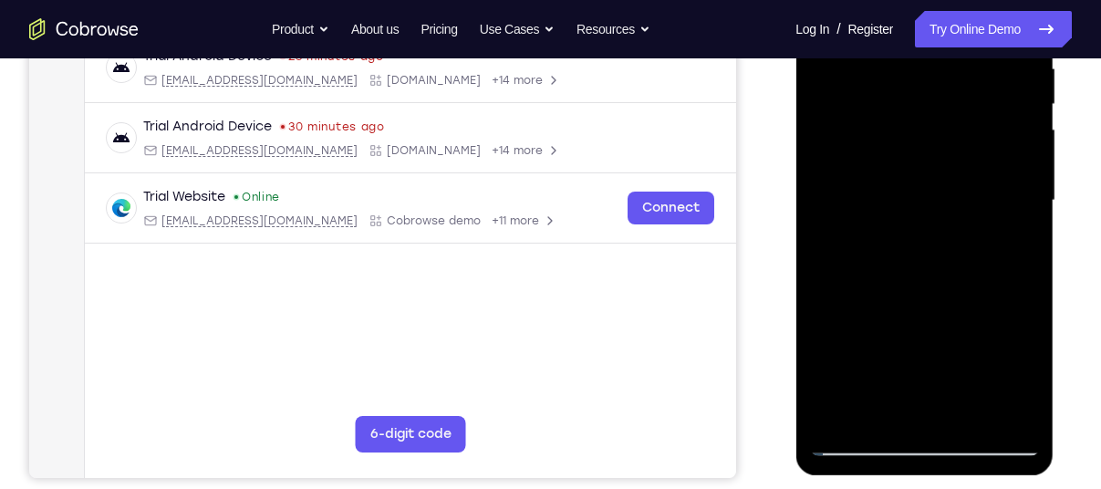
drag, startPoint x: 977, startPoint y: 221, endPoint x: 941, endPoint y: 346, distance: 129.9
click at [941, 346] on div at bounding box center [924, 200] width 230 height 511
drag, startPoint x: 965, startPoint y: 196, endPoint x: 945, endPoint y: 108, distance: 90.7
click at [945, 108] on div at bounding box center [924, 200] width 230 height 511
drag, startPoint x: 936, startPoint y: 254, endPoint x: 942, endPoint y: 88, distance: 167.0
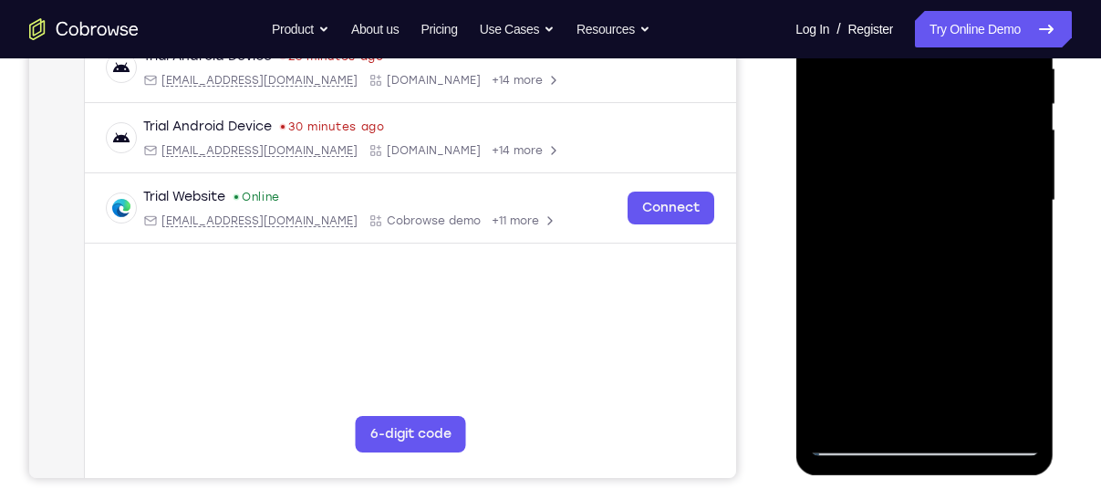
click at [942, 88] on div at bounding box center [924, 200] width 230 height 511
click at [1026, 239] on div at bounding box center [924, 200] width 230 height 511
drag, startPoint x: 989, startPoint y: 297, endPoint x: 990, endPoint y: 114, distance: 183.3
click at [990, 114] on div at bounding box center [924, 200] width 230 height 511
drag, startPoint x: 946, startPoint y: 255, endPoint x: 940, endPoint y: 112, distance: 143.3
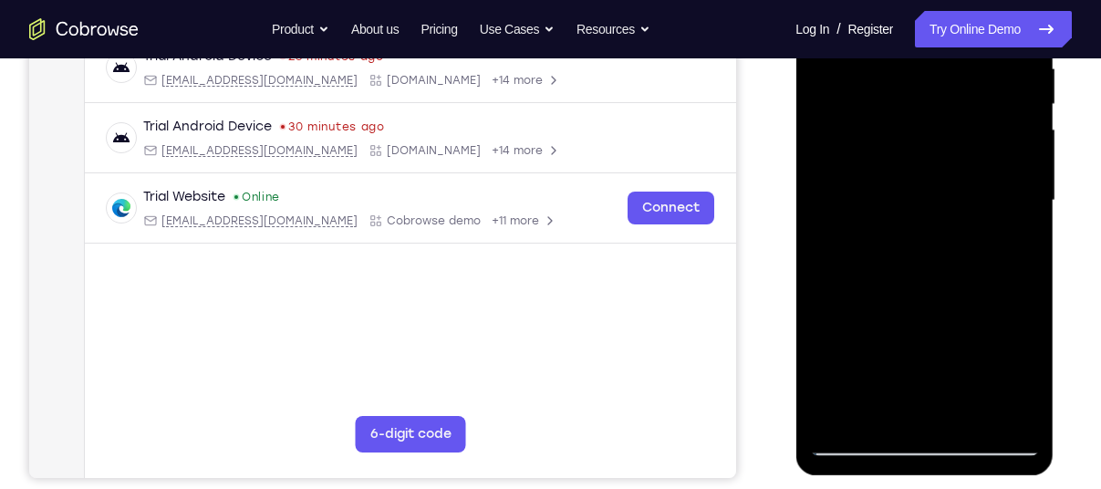
click at [940, 112] on div at bounding box center [924, 200] width 230 height 511
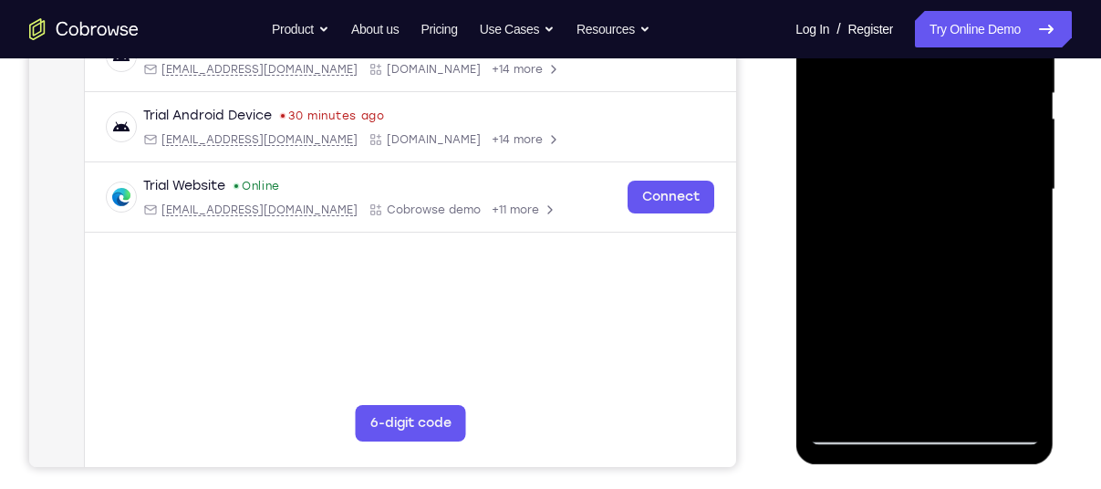
drag, startPoint x: 948, startPoint y: 296, endPoint x: 949, endPoint y: 136, distance: 160.5
click at [949, 136] on div at bounding box center [924, 189] width 230 height 511
drag, startPoint x: 926, startPoint y: 307, endPoint x: 926, endPoint y: 120, distance: 186.9
click at [926, 120] on div at bounding box center [924, 189] width 230 height 511
drag, startPoint x: 926, startPoint y: 241, endPoint x: 912, endPoint y: 117, distance: 124.8
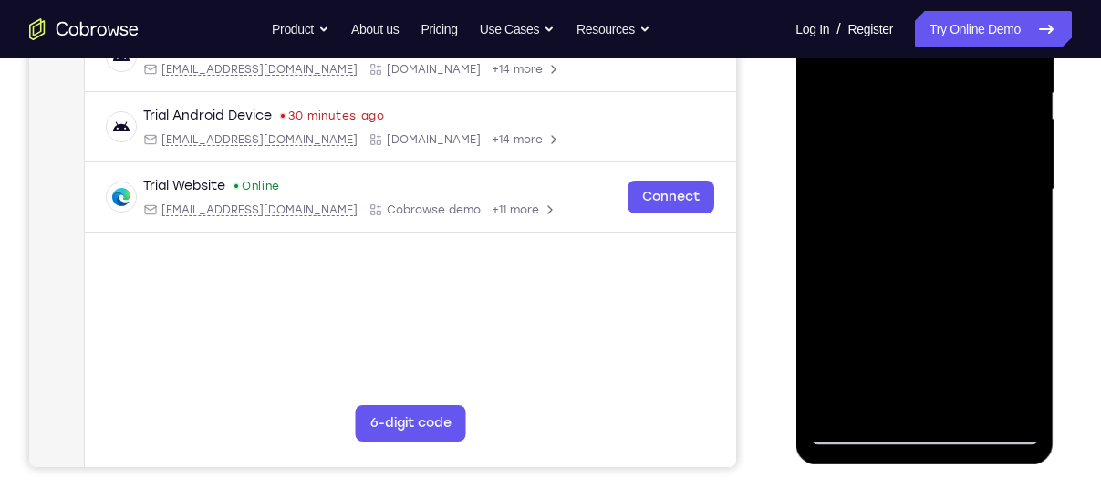
click at [912, 117] on div at bounding box center [924, 189] width 230 height 511
